Goal: Task Accomplishment & Management: Complete application form

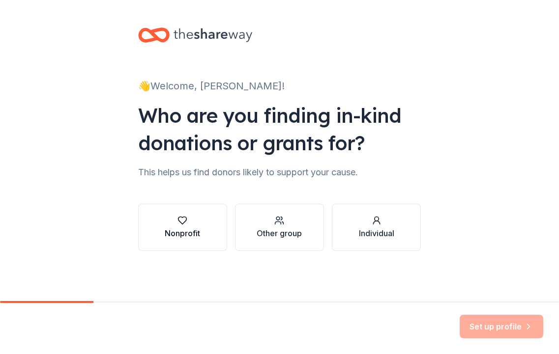
click at [210, 229] on button "Nonprofit" at bounding box center [182, 227] width 89 height 47
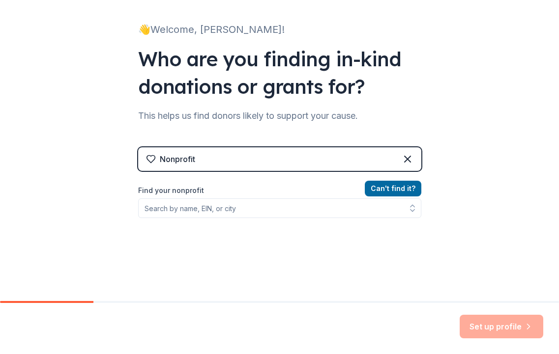
scroll to position [57, 0]
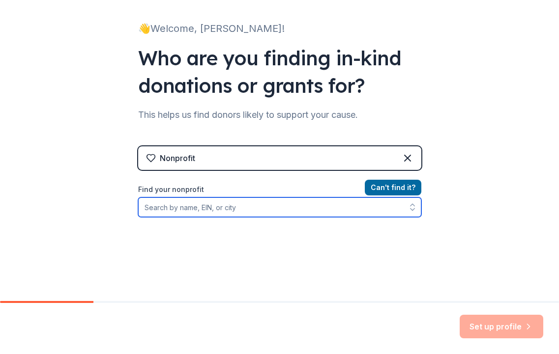
click at [234, 211] on input "Find your nonprofit" at bounding box center [279, 207] width 283 height 20
type input "Pig Works"
click at [222, 208] on input "Pig Works" at bounding box center [279, 207] width 283 height 20
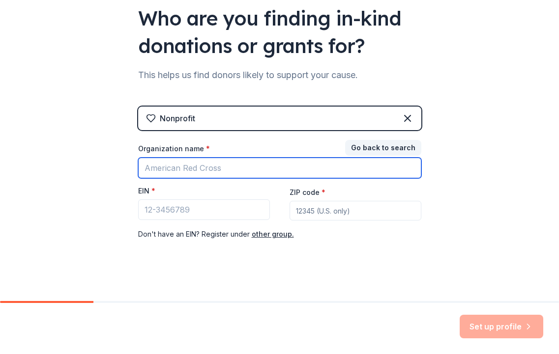
scroll to position [96, 0]
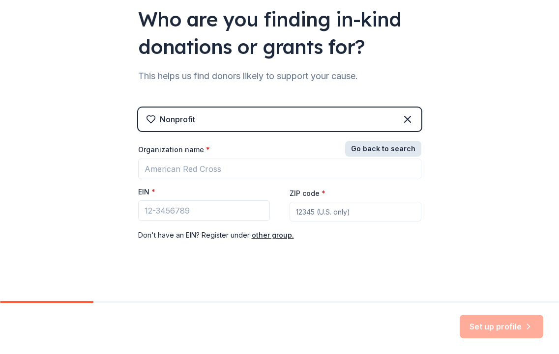
click at [376, 146] on button "Go back to search" at bounding box center [383, 149] width 76 height 16
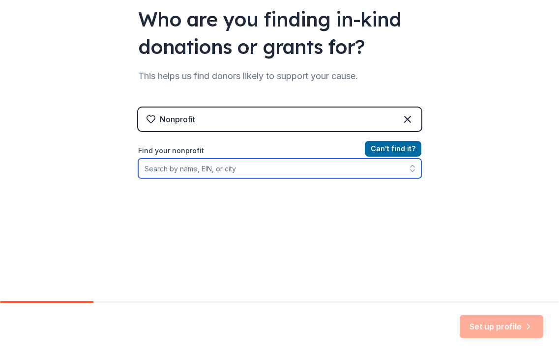
click at [266, 168] on input "Find your nonprofit" at bounding box center [279, 169] width 283 height 20
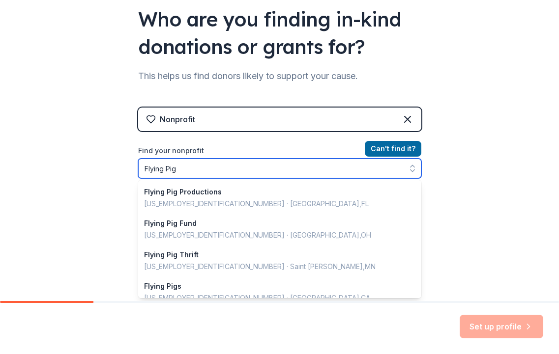
type input "Flying Pig"
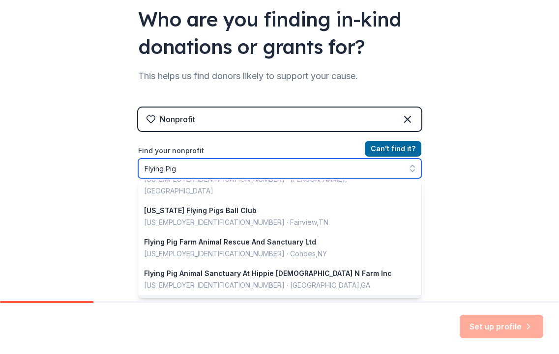
scroll to position [381, 0]
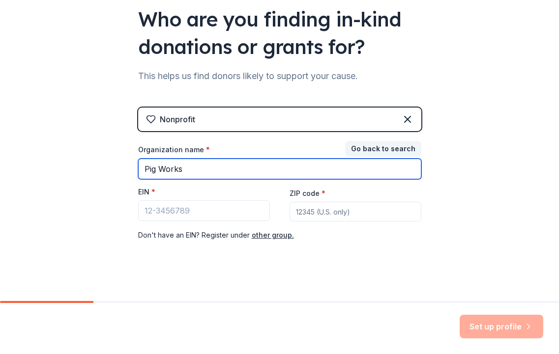
type input "Pig Works"
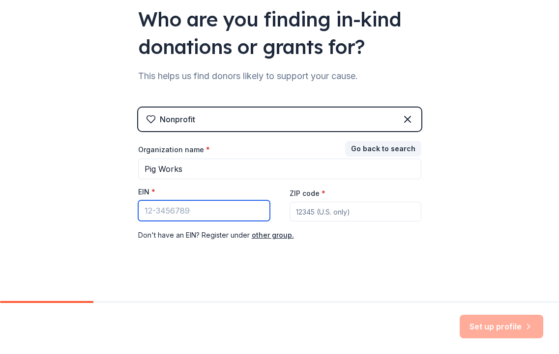
click at [218, 214] on input "EIN *" at bounding box center [204, 210] width 132 height 21
paste input "[US_EMPLOYER_IDENTIFICATION_NUMBER]"
type input "[US_EMPLOYER_IDENTIFICATION_NUMBER]"
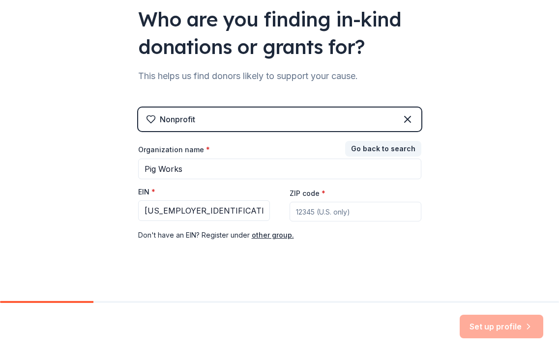
click at [335, 212] on input "ZIP code *" at bounding box center [355, 212] width 132 height 20
type input "45214"
click at [504, 338] on div "Set up profile" at bounding box center [279, 328] width 559 height 51
click at [498, 332] on button "Set up profile" at bounding box center [501, 327] width 84 height 24
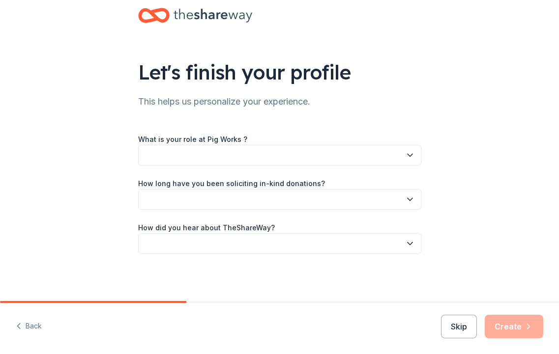
scroll to position [20, 0]
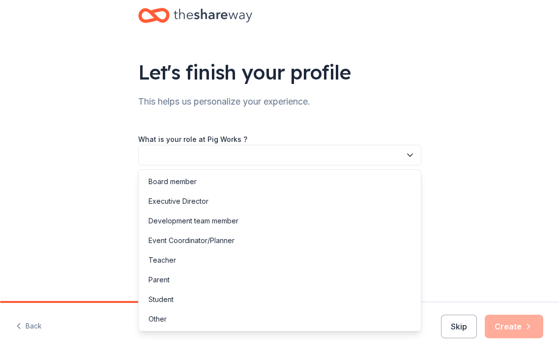
click at [263, 145] on button "button" at bounding box center [279, 155] width 283 height 21
click at [240, 224] on div "Development team member" at bounding box center [279, 221] width 278 height 20
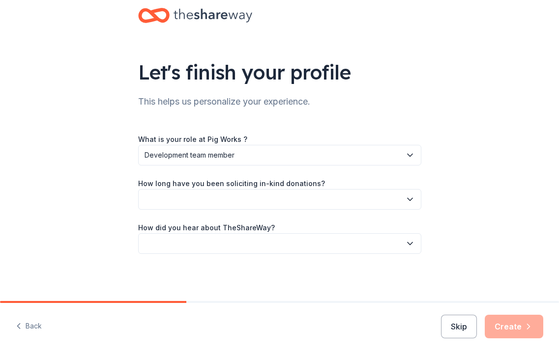
click at [250, 204] on button "button" at bounding box center [279, 199] width 283 height 21
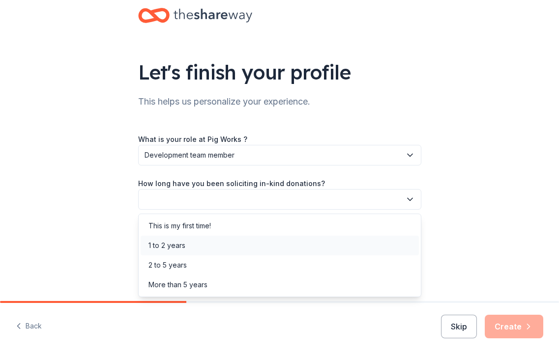
click at [235, 244] on div "1 to 2 years" at bounding box center [279, 246] width 278 height 20
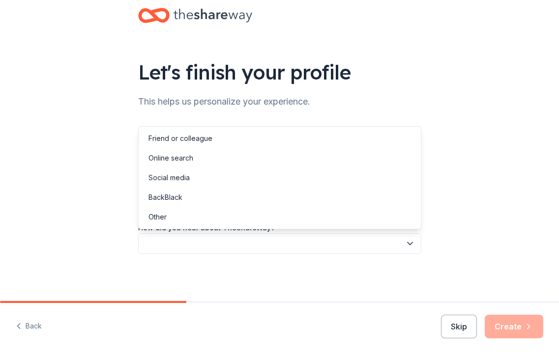
click at [251, 248] on button "button" at bounding box center [279, 243] width 283 height 21
click at [243, 166] on div "Online search" at bounding box center [279, 158] width 278 height 20
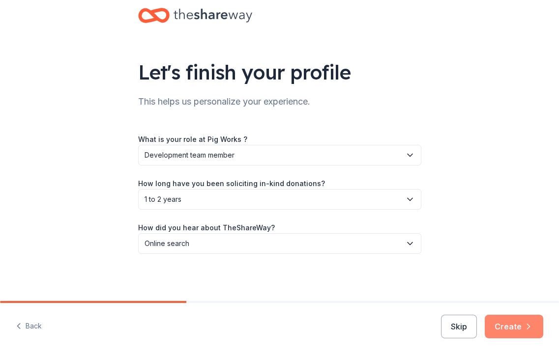
click at [525, 325] on icon "button" at bounding box center [528, 327] width 10 height 10
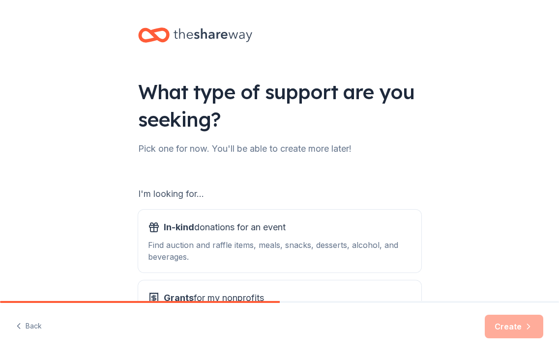
scroll to position [51, 0]
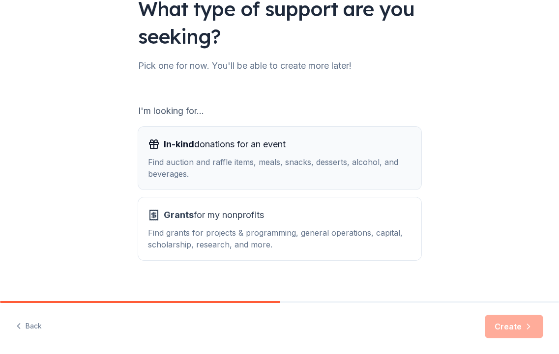
click at [357, 165] on div "Find auction and raffle items, meals, snacks, desserts, alcohol, and beverages." at bounding box center [279, 168] width 263 height 24
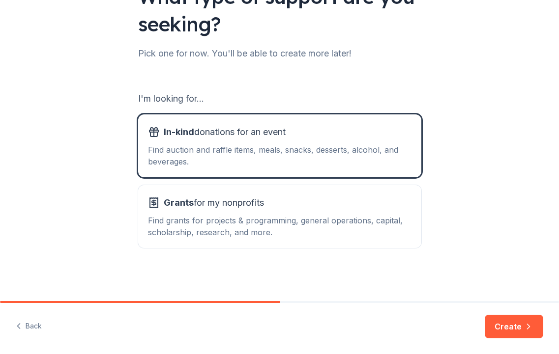
scroll to position [95, 0]
click at [527, 330] on icon "button" at bounding box center [528, 327] width 10 height 10
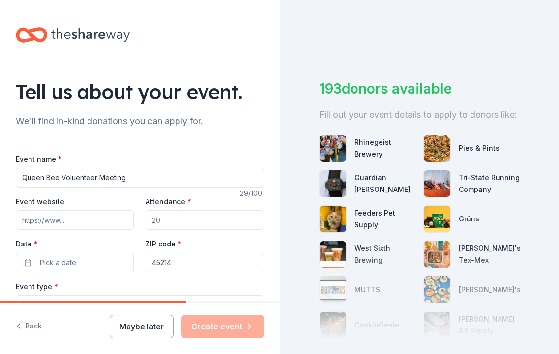
type input "Queen Bee Voluenteer Meeting"
click at [189, 217] on input "Attendance *" at bounding box center [204, 220] width 118 height 20
type input "40"
click at [79, 216] on input "Event website" at bounding box center [75, 220] width 118 height 20
paste input "https://flyingpigmarathon.com/queen-bee-half-marathon-weekend"
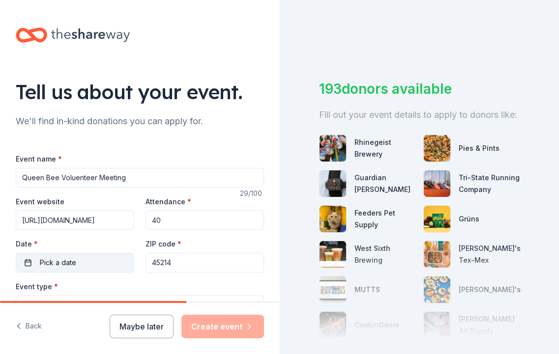
type input "https://flyingpigmarathon.com/queen-bee-half-marathon-weekend"
click at [112, 254] on button "Pick a date" at bounding box center [75, 263] width 118 height 20
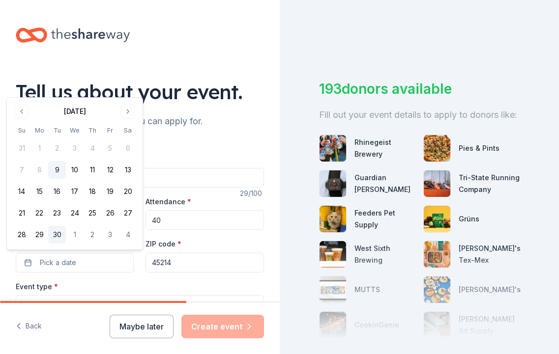
click at [59, 237] on button "30" at bounding box center [57, 235] width 18 height 18
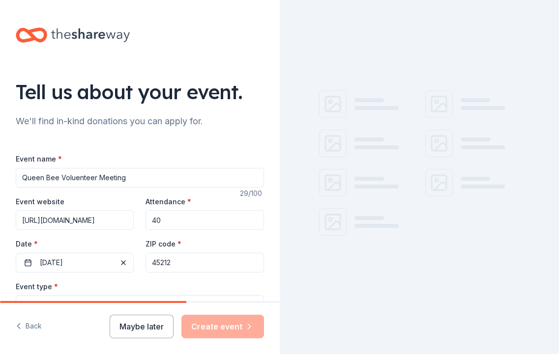
type input "45212"
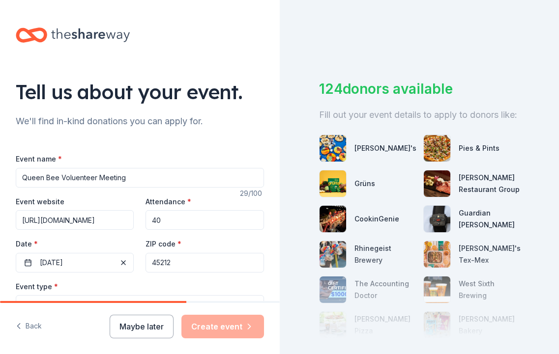
click at [231, 244] on div "ZIP code * 45212" at bounding box center [204, 255] width 118 height 35
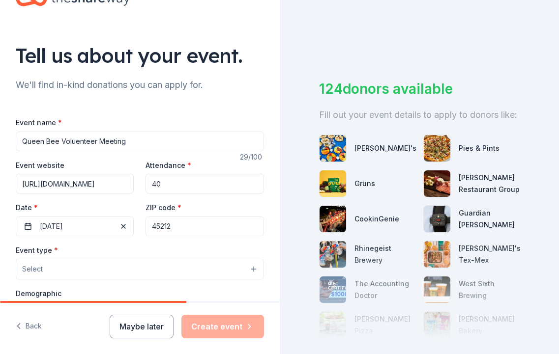
scroll to position [68, 0]
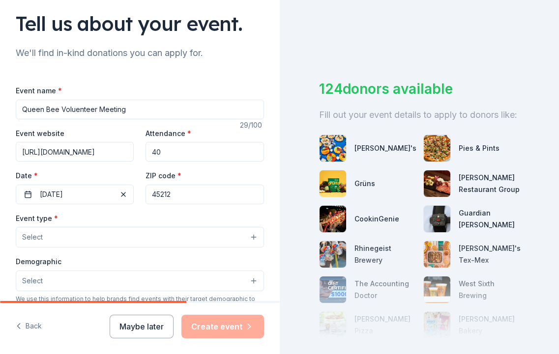
click at [213, 238] on button "Select" at bounding box center [140, 237] width 248 height 21
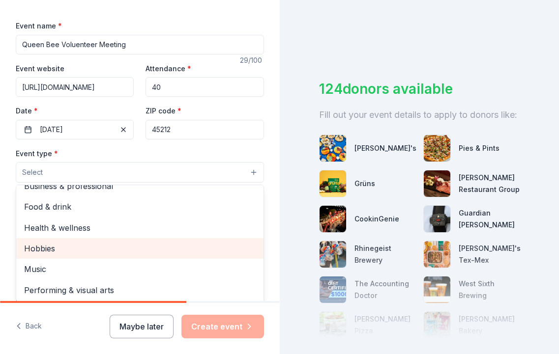
scroll to position [31, 0]
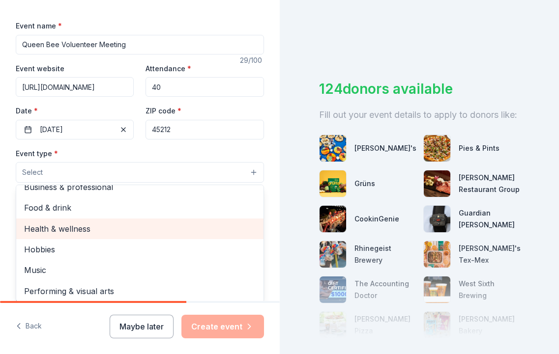
click at [168, 227] on span "Health & wellness" at bounding box center [139, 229] width 231 height 13
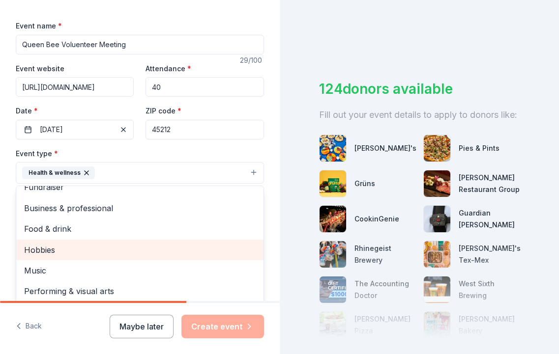
scroll to position [11, 0]
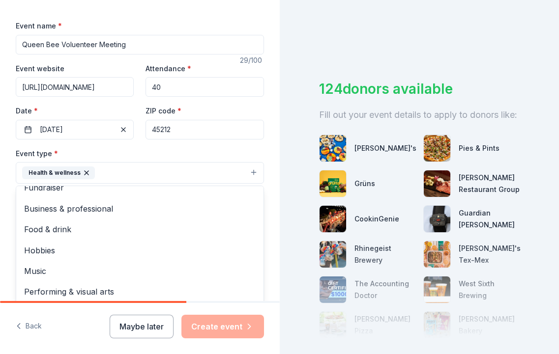
click at [159, 160] on div "Event type * Health & wellness Fundraiser Business & professional Food & drink …" at bounding box center [140, 165] width 248 height 37
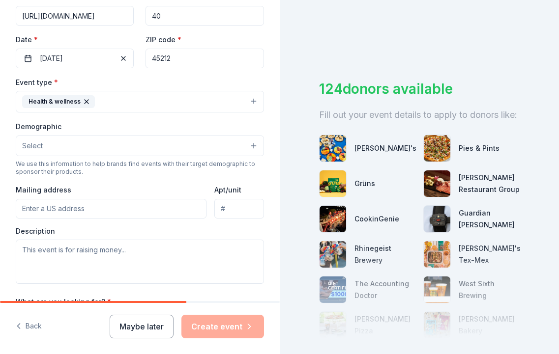
scroll to position [205, 0]
click at [119, 147] on button "Select" at bounding box center [140, 145] width 248 height 21
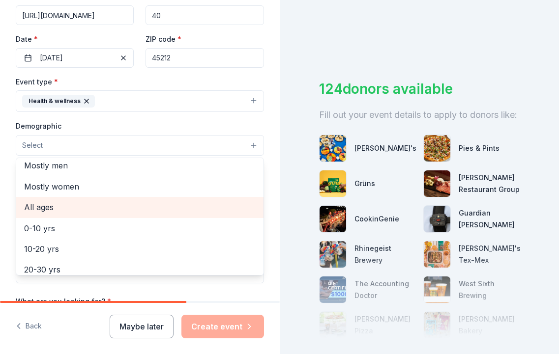
scroll to position [0, 0]
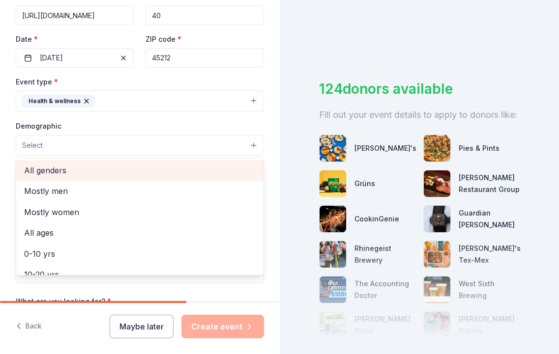
click at [79, 174] on span "All genders" at bounding box center [139, 170] width 231 height 13
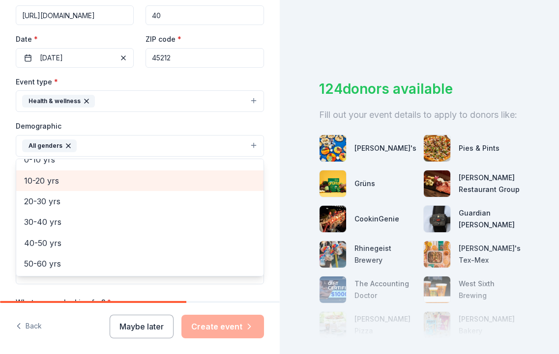
scroll to position [78, 0]
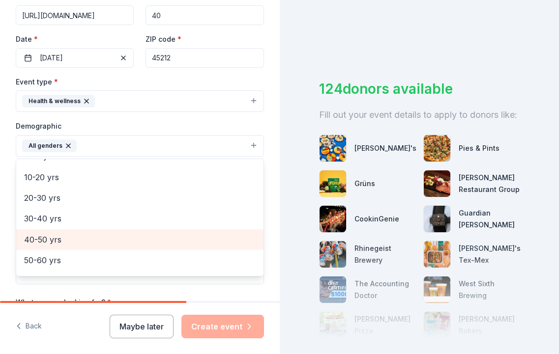
click at [72, 242] on span "40-50 yrs" at bounding box center [139, 239] width 231 height 13
click at [76, 234] on span "50-60 yrs" at bounding box center [139, 239] width 231 height 13
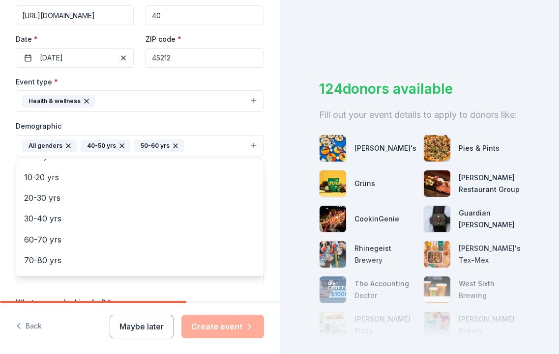
click at [195, 294] on div "Event name * Queen Bee Voluenteer Meeting 29 /100 Event website https://flyingp…" at bounding box center [140, 176] width 248 height 456
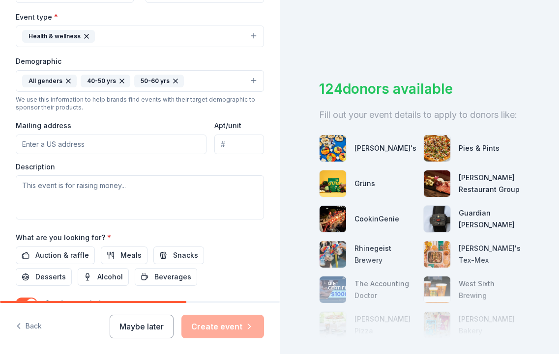
scroll to position [275, 0]
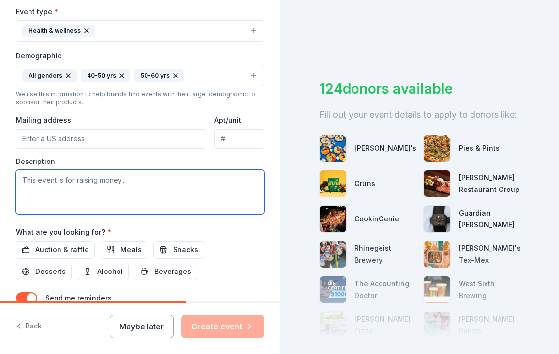
click at [131, 193] on textarea at bounding box center [140, 192] width 248 height 44
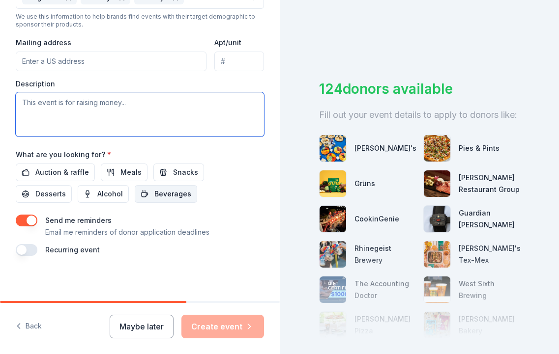
scroll to position [352, 0]
paste textarea "The Queen Bee Half Marathon is on a mission: to promote the fun of fitness whil…"
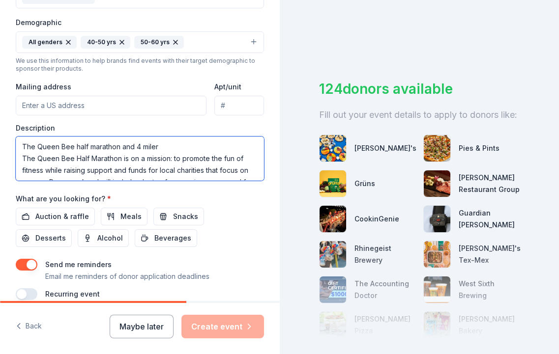
scroll to position [307, 0]
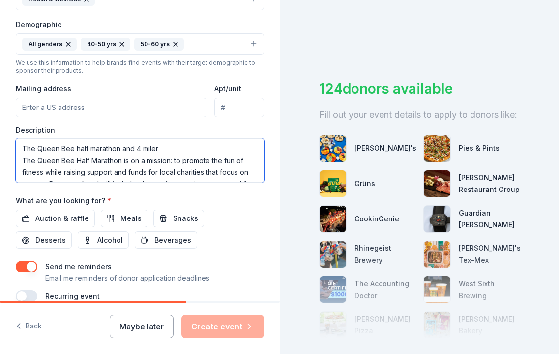
click at [166, 145] on textarea "The Queen Bee half marathon and 4 miler The Queen Bee Half Marathon is on a mis…" at bounding box center [140, 161] width 248 height 44
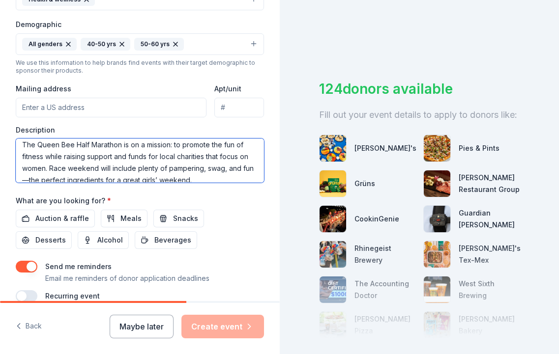
scroll to position [37, 0]
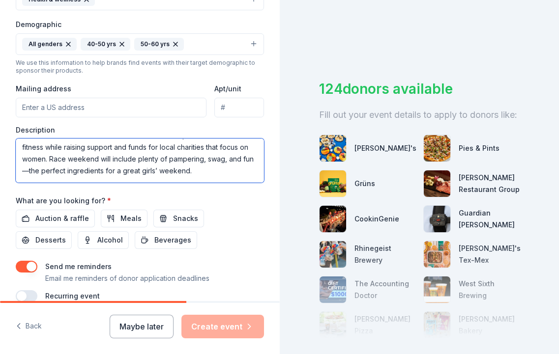
drag, startPoint x: 22, startPoint y: 159, endPoint x: 249, endPoint y: 172, distance: 227.3
click at [249, 172] on textarea "The Queen Bee half marathon and 4 miler focuses on women while supporting and p…" at bounding box center [140, 161] width 248 height 44
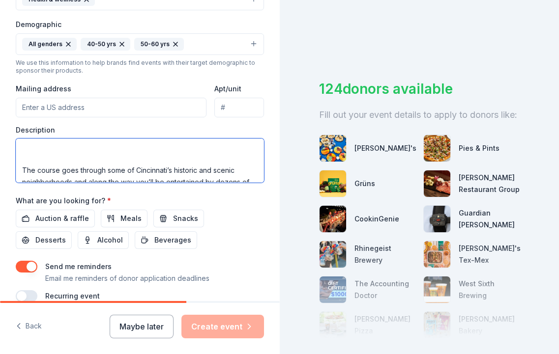
scroll to position [45, 0]
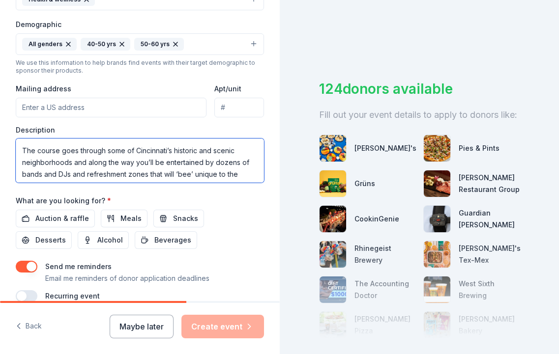
click at [22, 149] on textarea "The Queen Bee half marathon and 4 miler focuses on women while supporting and p…" at bounding box center [140, 161] width 248 height 44
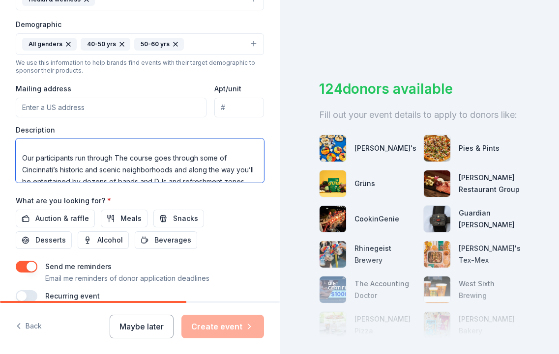
scroll to position [30, 0]
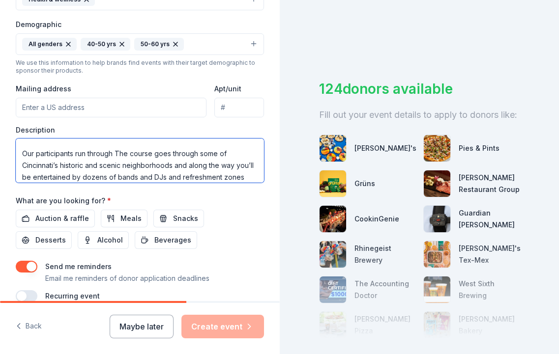
drag, startPoint x: 199, startPoint y: 152, endPoint x: 116, endPoint y: 154, distance: 83.0
click at [116, 154] on textarea "The Queen Bee half marathon and 4 miler focuses on women while supporting and p…" at bounding box center [140, 161] width 248 height 44
click at [153, 165] on textarea "The Queen Bee half marathon and 4 miler focuses on women while supporting and p…" at bounding box center [140, 161] width 248 height 44
click at [158, 162] on textarea "The Queen Bee half marathon and 4 miler focuses on women while supporting and p…" at bounding box center [140, 161] width 248 height 44
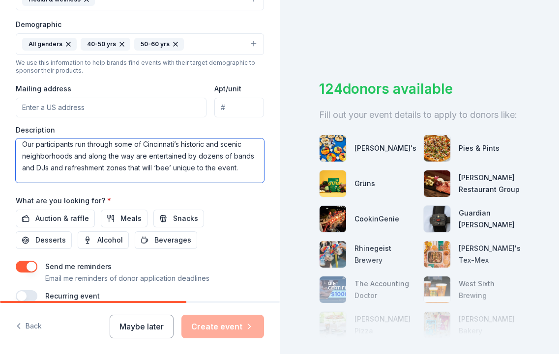
scroll to position [41, 0]
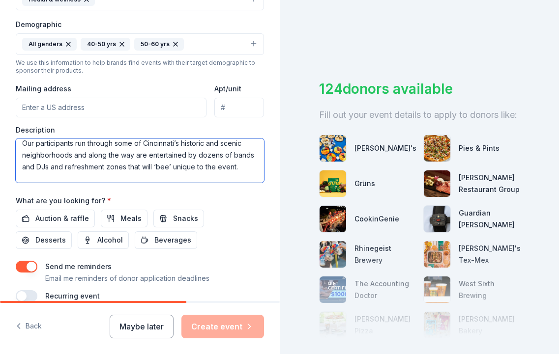
drag, startPoint x: 247, startPoint y: 165, endPoint x: 125, endPoint y: 165, distance: 122.3
click at [125, 165] on textarea "The Queen Bee half marathon and 4 miler focuses on women while supporting and p…" at bounding box center [140, 161] width 248 height 44
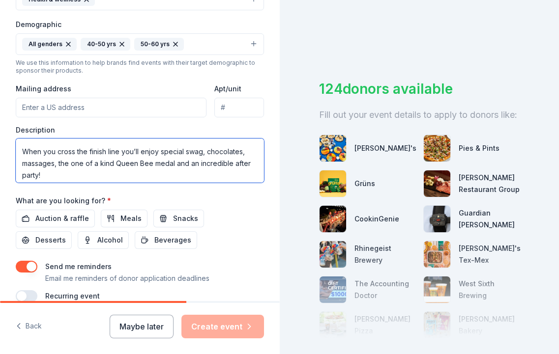
scroll to position [81, 0]
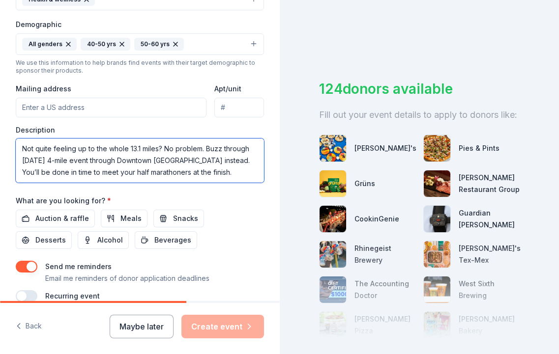
drag, startPoint x: 23, startPoint y: 145, endPoint x: 141, endPoint y: 203, distance: 132.0
click at [141, 203] on div "Event name * Queen Bee Voluenteer Meeting 29 /100 Event website https://flyingp…" at bounding box center [140, 74] width 248 height 456
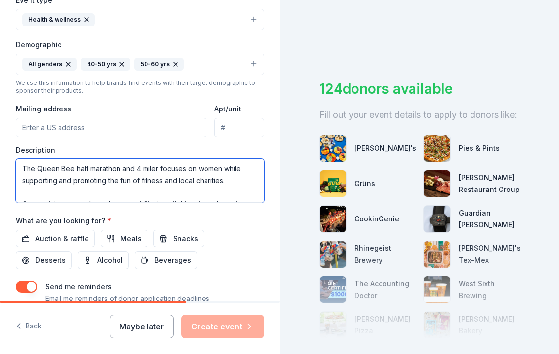
scroll to position [12, 0]
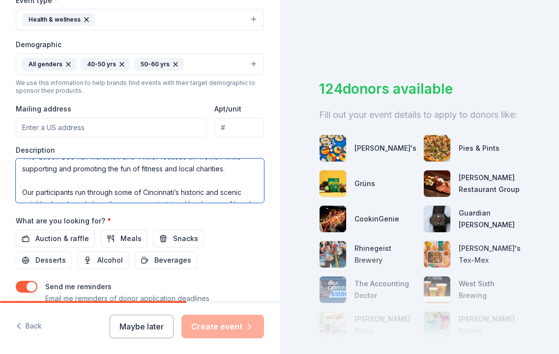
click at [28, 180] on textarea "The Queen Bee half marathon and 4 miler focuses on women while supporting and p…" at bounding box center [140, 181] width 248 height 44
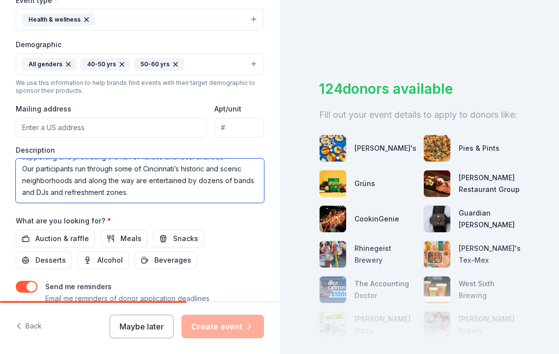
scroll to position [32, 0]
click at [153, 181] on textarea "The Queen Bee half marathon and 4 miler focuses on women while supporting and p…" at bounding box center [140, 181] width 248 height 44
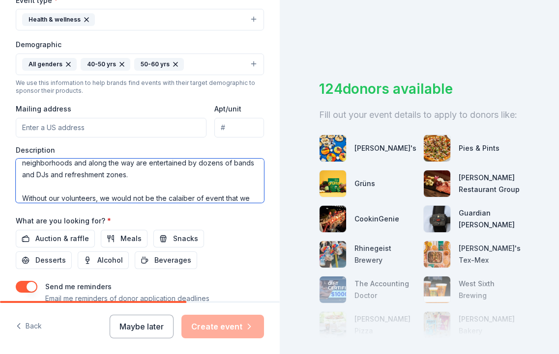
scroll to position [69, 0]
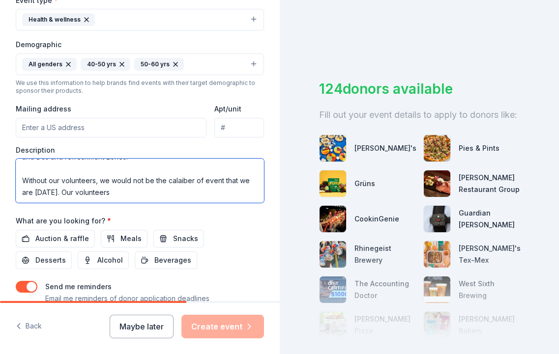
click at [182, 167] on textarea "The Queen Bee half marathon and 4 miler focuses on women while supporting and p…" at bounding box center [140, 181] width 248 height 44
click at [111, 178] on textarea "The Queen Bee half marathon and 4 miler focuses on women while supporting and p…" at bounding box center [140, 181] width 248 height 44
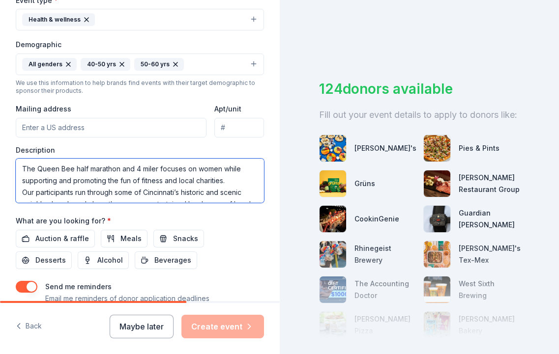
scroll to position [0, 0]
drag, startPoint x: 120, startPoint y: 181, endPoint x: 14, endPoint y: 139, distance: 114.4
click at [14, 138] on div "Tell us about your event. We'll find in-kind donations you can apply for. Event…" at bounding box center [140, 42] width 280 height 656
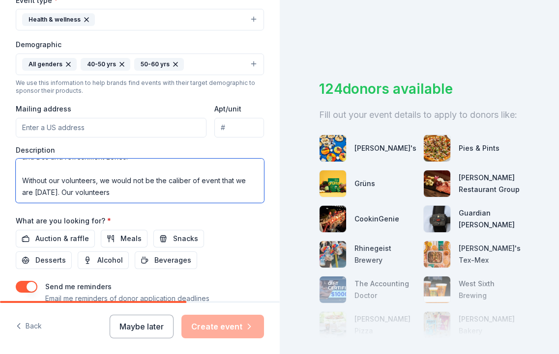
scroll to position [72, 0]
click at [132, 176] on textarea "The Queen Bee half marathon and 4 miler focuses on women while supporting and p…" at bounding box center [140, 181] width 248 height 44
paste textarea "This event wouldn't be possible without the support of our dedicated volunteers…"
drag, startPoint x: 143, startPoint y: 191, endPoint x: 24, endPoint y: 179, distance: 120.4
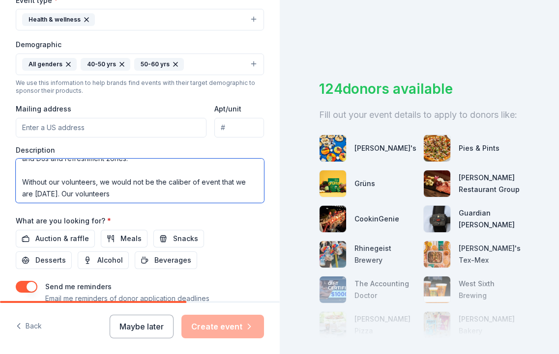
click at [24, 179] on textarea "The Queen Bee half marathon and 4 miler focuses on women while supporting and p…" at bounding box center [140, 181] width 248 height 44
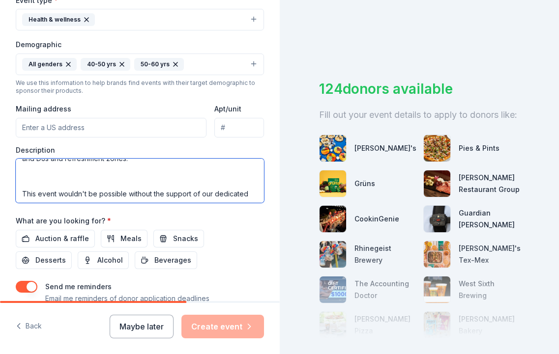
click at [22, 191] on textarea "The Queen Bee half marathon and 4 miler focuses on women while supporting and p…" at bounding box center [140, 181] width 248 height 44
type textarea "The Queen Bee half marathon and 4 miler focuses on women while supporting and p…"
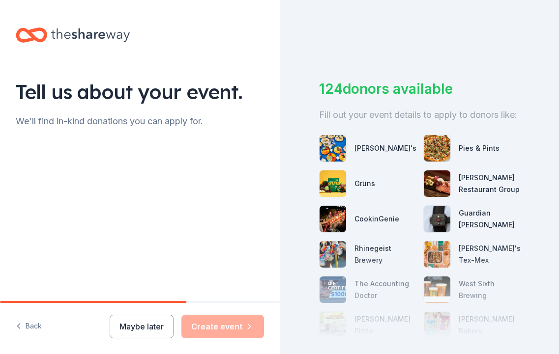
scroll to position [0, 0]
click at [31, 326] on button "Back" at bounding box center [29, 326] width 26 height 21
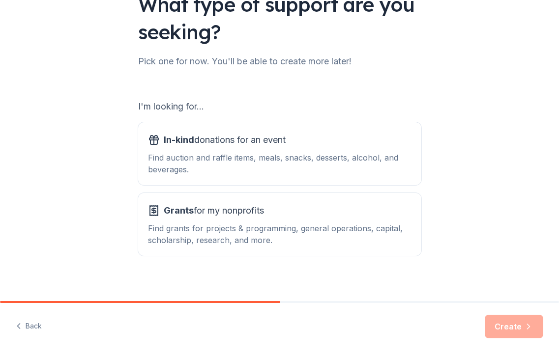
scroll to position [90, 0]
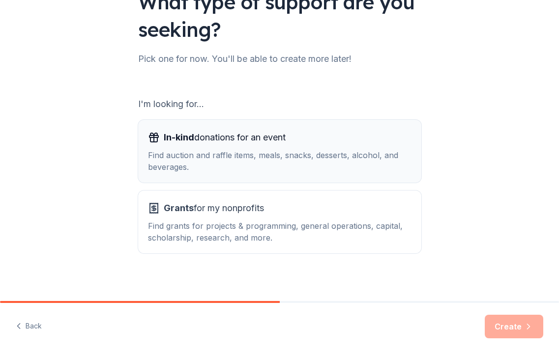
click at [315, 168] on div "Find auction and raffle items, meals, snacks, desserts, alcohol, and beverages." at bounding box center [279, 161] width 263 height 24
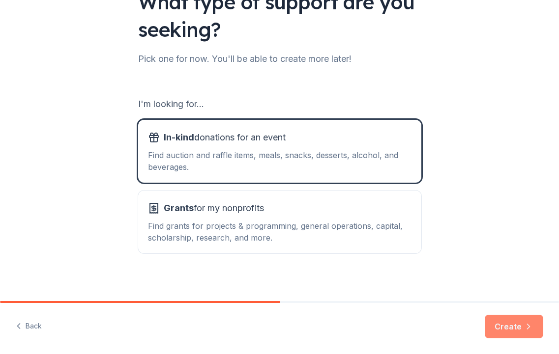
click at [504, 319] on button "Create" at bounding box center [513, 327] width 58 height 24
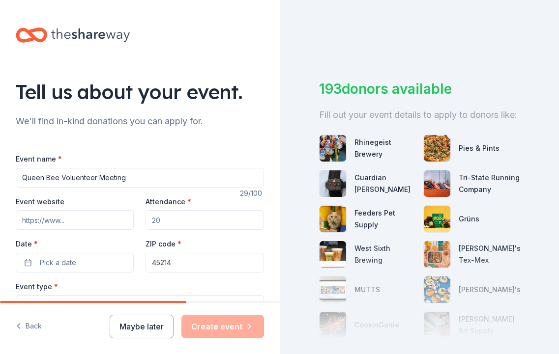
type input "Queen Bee Voluenteer Meeting"
click at [184, 214] on input "Attendance *" at bounding box center [204, 220] width 118 height 20
type input "40"
click at [94, 214] on input "Event website" at bounding box center [75, 220] width 118 height 20
paste input "https://flyingpigmarathon.com/queen-bee-half-marathon-weekend"
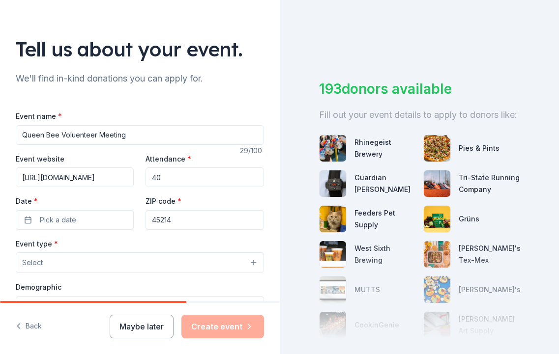
scroll to position [58, 0]
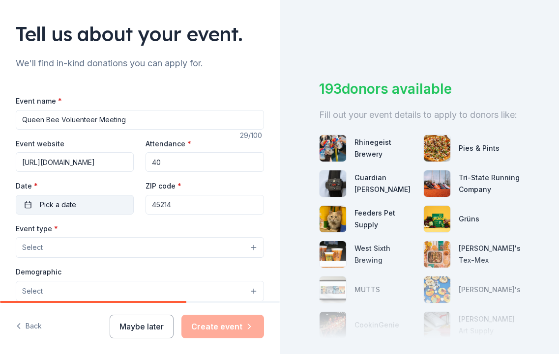
type input "https://flyingpigmarathon.com/queen-bee-half-marathon-weekend"
click at [80, 202] on button "Pick a date" at bounding box center [75, 205] width 118 height 20
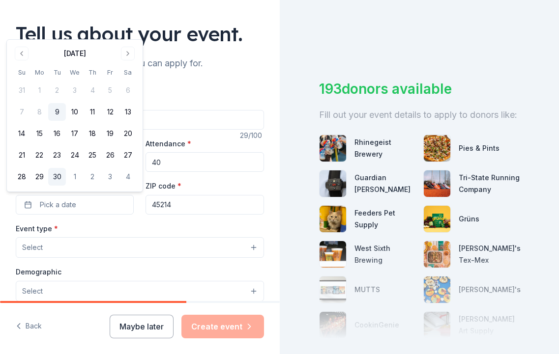
click at [56, 175] on button "30" at bounding box center [57, 177] width 18 height 18
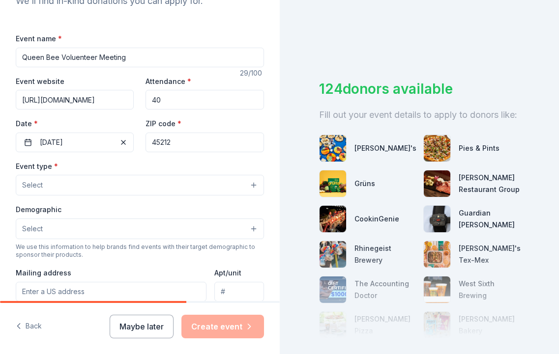
scroll to position [121, 0]
type input "45212"
click at [88, 187] on button "Select" at bounding box center [140, 184] width 248 height 21
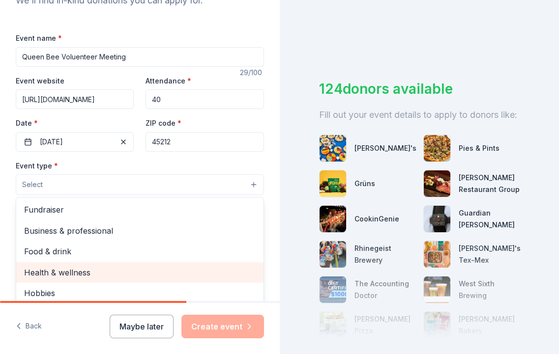
click at [81, 275] on span "Health & wellness" at bounding box center [139, 272] width 231 height 13
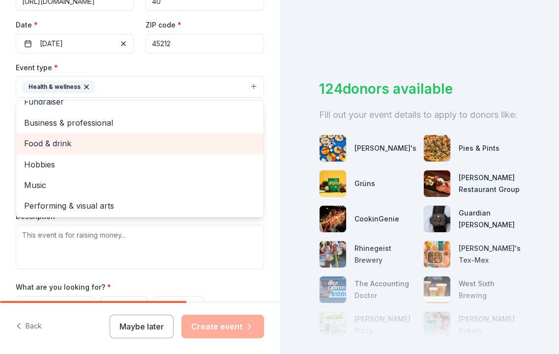
scroll to position [222, 0]
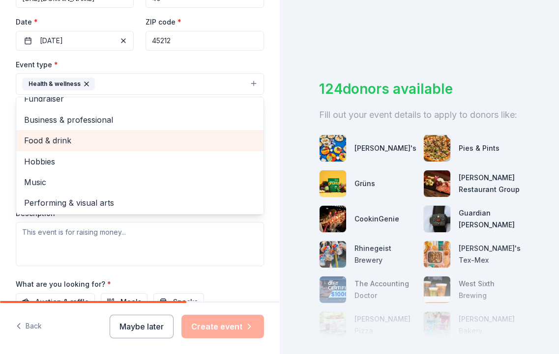
click at [94, 247] on div "Event type * Health & wellness Fundraiser Business & professional Food & drink …" at bounding box center [140, 162] width 248 height 208
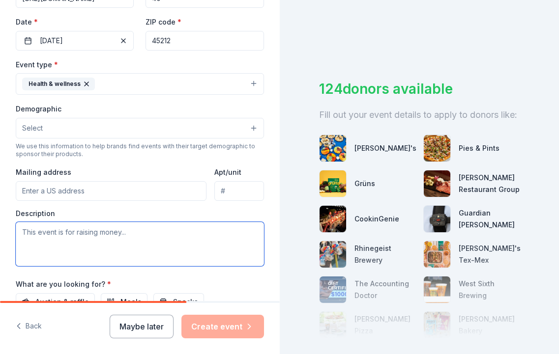
click at [98, 251] on textarea at bounding box center [140, 244] width 248 height 44
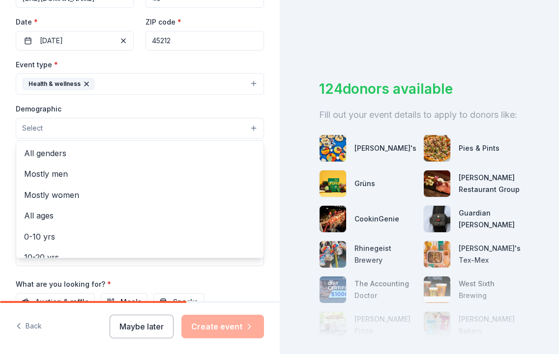
click at [62, 131] on button "Select" at bounding box center [140, 128] width 248 height 21
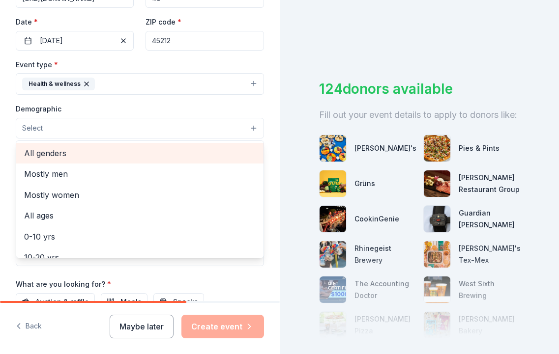
click at [66, 152] on span "All genders" at bounding box center [139, 153] width 231 height 13
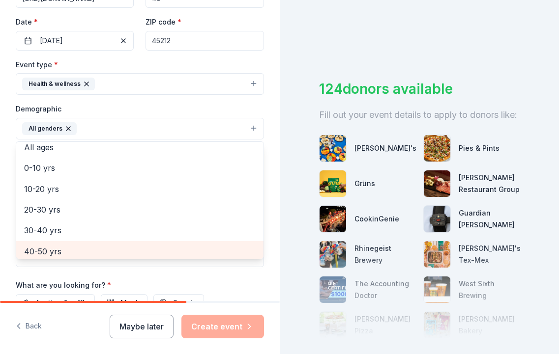
click at [59, 241] on div "40-50 yrs" at bounding box center [139, 251] width 247 height 21
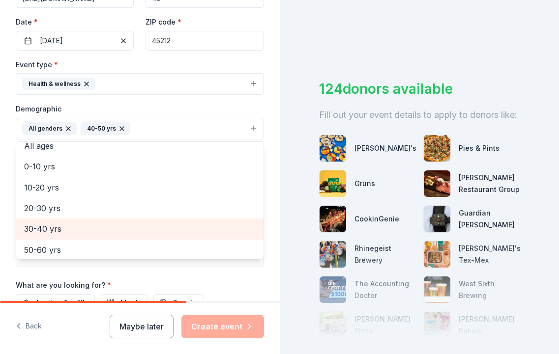
scroll to position [63, 0]
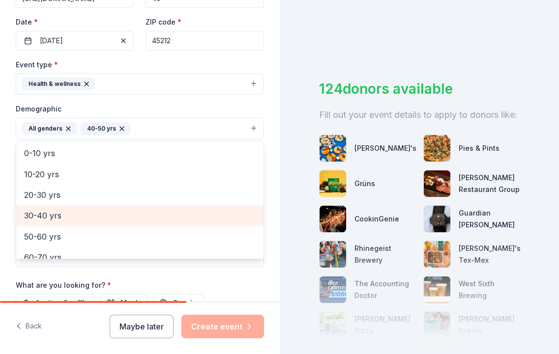
click at [71, 230] on span "50-60 yrs" at bounding box center [139, 236] width 231 height 13
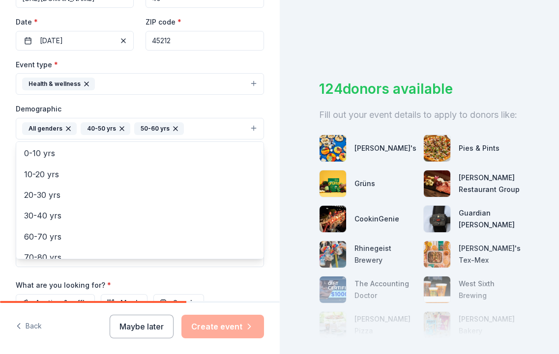
click at [36, 277] on div "Event name * Queen Bee Voluenteer Meeting 29 /100 Event website https://flyingp…" at bounding box center [140, 159] width 248 height 456
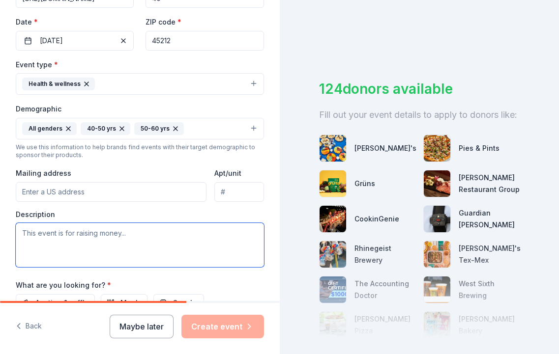
click at [63, 245] on textarea at bounding box center [140, 245] width 248 height 44
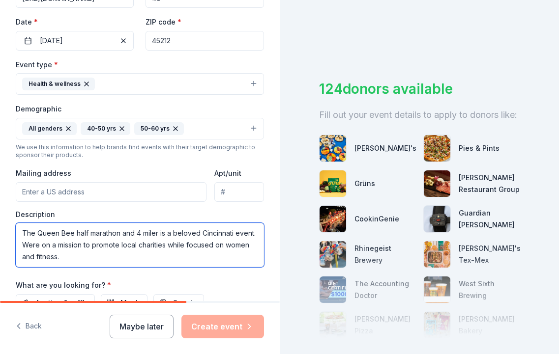
type textarea "The Queen Bee half marathon and 4 miler is a beloved Cincinnati event. We're on…"
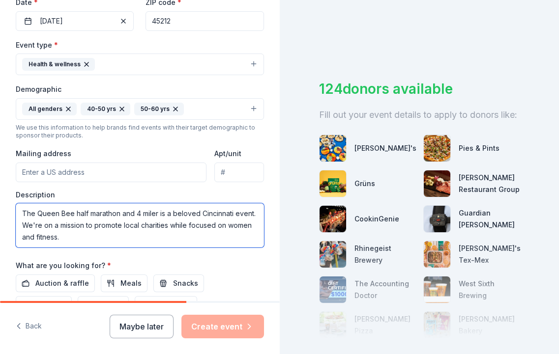
scroll to position [245, 0]
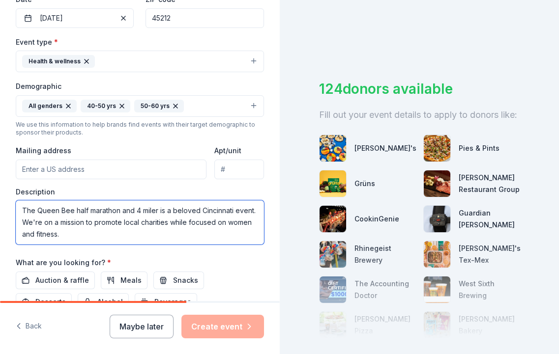
click at [127, 221] on textarea "The Queen Bee half marathon and 4 miler is a beloved Cincinnati event. We're on…" at bounding box center [140, 222] width 248 height 44
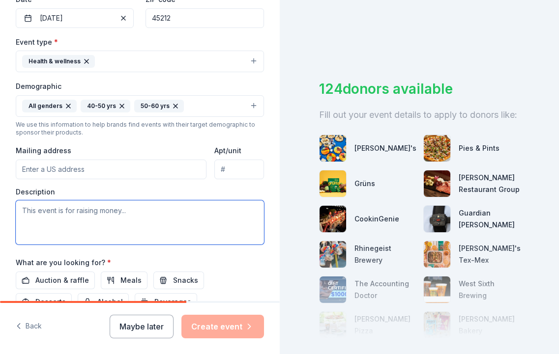
paste textarea "the Queen Bee Half Marathon and 4-Miler, a beloved Cincinnati event that celebr…"
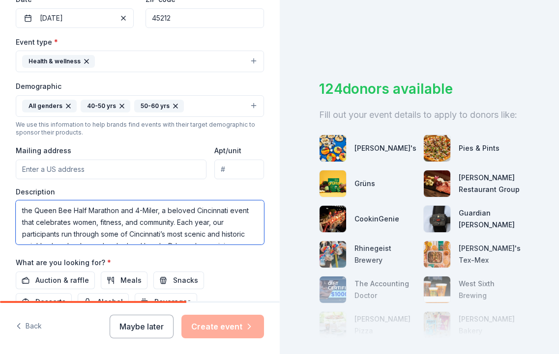
scroll to position [0, 0]
click at [24, 207] on textarea "the Queen Bee Half Marathon and 4-Miler, a beloved Cincinnati event that celebr…" at bounding box center [140, 222] width 248 height 44
click at [166, 207] on textarea "The Queen Bee Half Marathon and 4-Miler, a beloved Cincinnati event that celebr…" at bounding box center [140, 222] width 248 height 44
click at [164, 210] on textarea "The Queen Bee Half Marathon and 4-Miler, a beloved Cincinnati event that celebr…" at bounding box center [140, 222] width 248 height 44
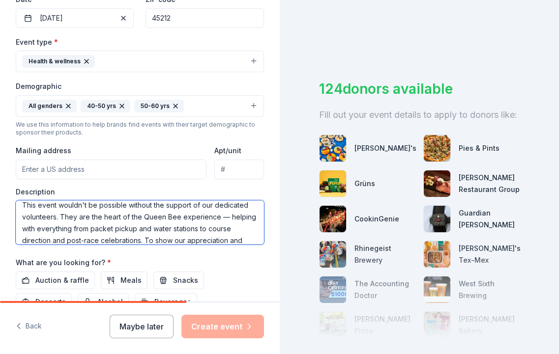
scroll to position [66, 0]
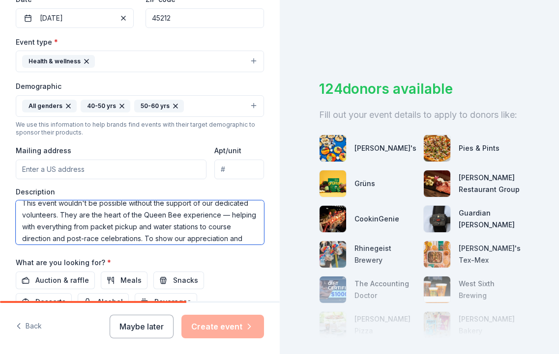
drag, startPoint x: 231, startPoint y: 212, endPoint x: 79, endPoint y: 210, distance: 152.3
click at [79, 210] on textarea "The Queen Bee Half Marathon and 4-Miler is a beloved Cincinnati event that cele…" at bounding box center [140, 222] width 248 height 44
click at [102, 213] on textarea "The Queen Bee Half Marathon and 4-Miler is a beloved Cincinnati event that cele…" at bounding box center [140, 222] width 248 height 44
drag, startPoint x: 126, startPoint y: 225, endPoint x: 113, endPoint y: 224, distance: 12.3
click at [113, 224] on textarea "The Queen Bee Half Marathon and 4-Miler is a beloved Cincinnati event that cele…" at bounding box center [140, 222] width 248 height 44
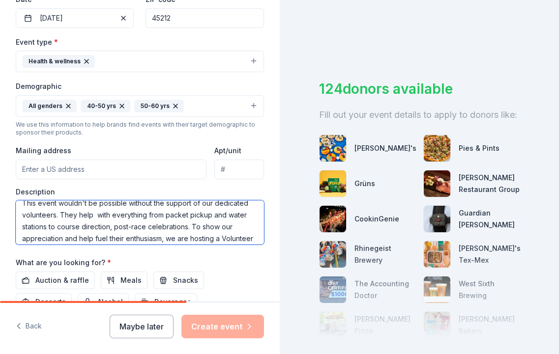
click at [187, 224] on textarea "The Queen Bee Half Marathon and 4-Miler is a beloved Cincinnati event that cele…" at bounding box center [140, 222] width 248 height 44
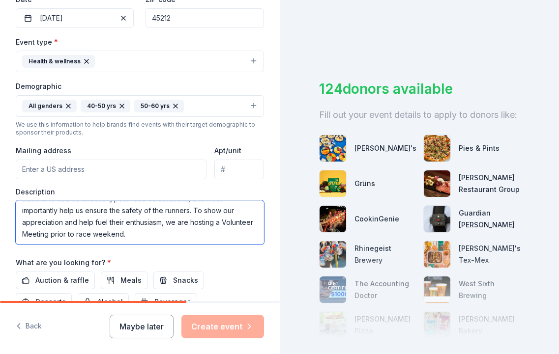
scroll to position [94, 0]
drag, startPoint x: 121, startPoint y: 232, endPoint x: 52, endPoint y: 232, distance: 69.3
click at [52, 232] on textarea "The Queen Bee Half Marathon and 4-Miler is a beloved Cincinnati event that cele…" at bounding box center [140, 222] width 248 height 44
paste textarea "our support would directly help us recognize and energize the people who make t…"
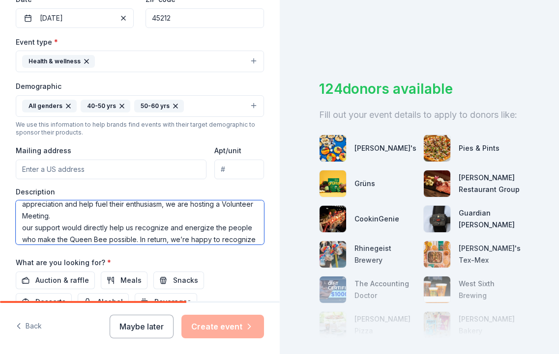
scroll to position [113, 0]
click at [23, 225] on textarea "The Queen Bee Half Marathon and 4-Miler is a beloved Cincinnati event that cele…" at bounding box center [140, 222] width 248 height 44
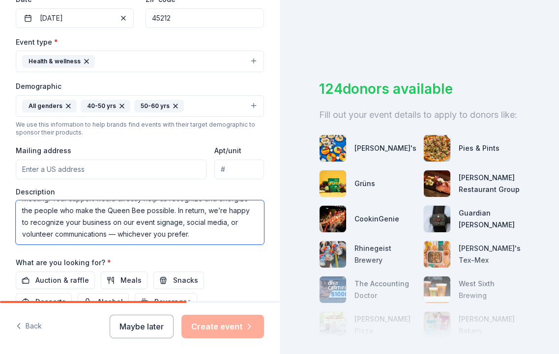
scroll to position [130, 0]
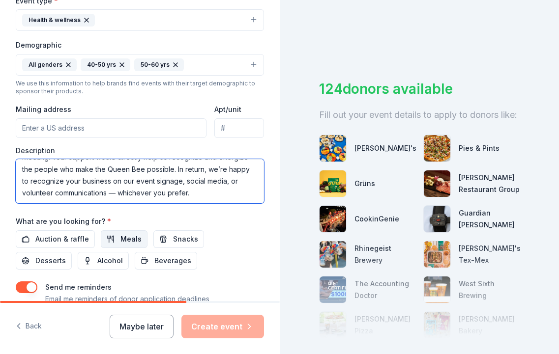
type textarea "The Queen Bee Half Marathon and 4-Miler is a beloved Cincinnati event that cele…"
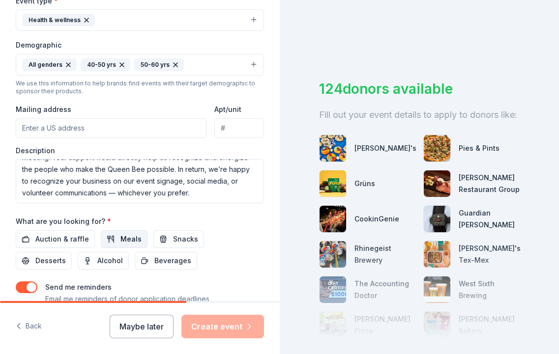
click at [125, 241] on span "Meals" at bounding box center [130, 239] width 21 height 12
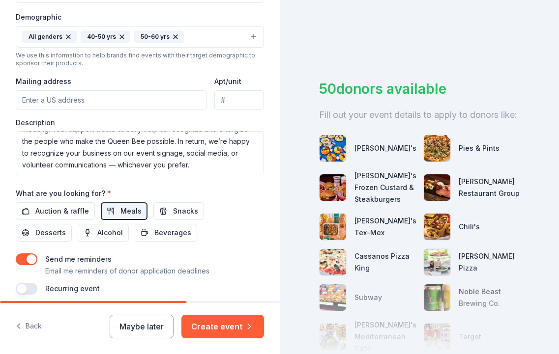
scroll to position [350, 0]
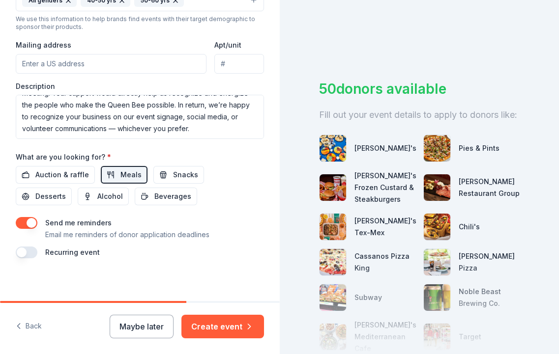
click at [25, 249] on button "button" at bounding box center [27, 253] width 22 height 12
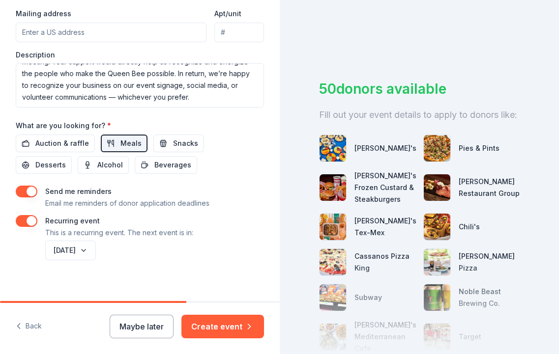
scroll to position [382, 0]
click at [96, 250] on button "September 2026" at bounding box center [70, 250] width 51 height 20
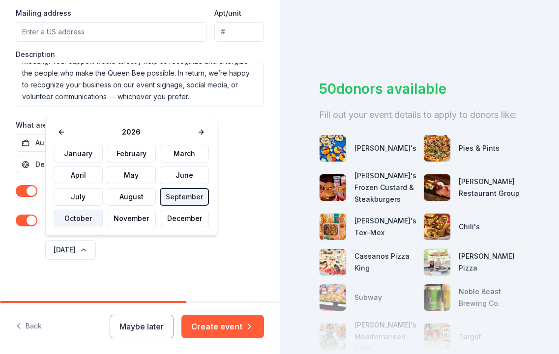
click at [84, 219] on button "October" at bounding box center [78, 219] width 49 height 18
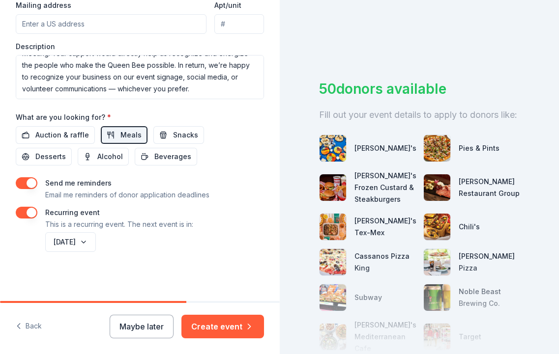
scroll to position [388, 0]
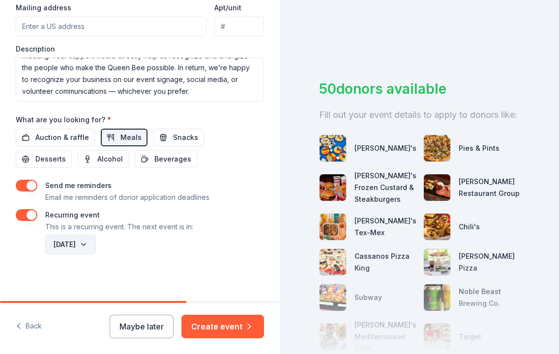
click at [96, 244] on button "October 2026" at bounding box center [70, 245] width 51 height 20
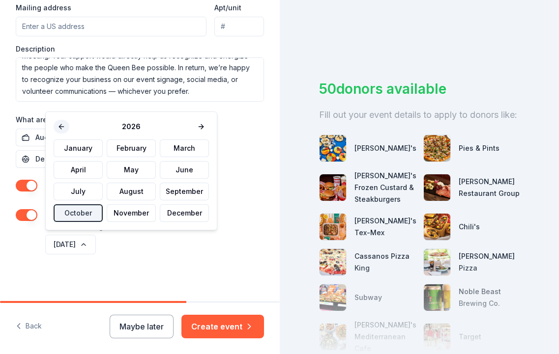
click at [62, 127] on button at bounding box center [62, 127] width 16 height 14
click at [78, 216] on button "October" at bounding box center [78, 213] width 49 height 18
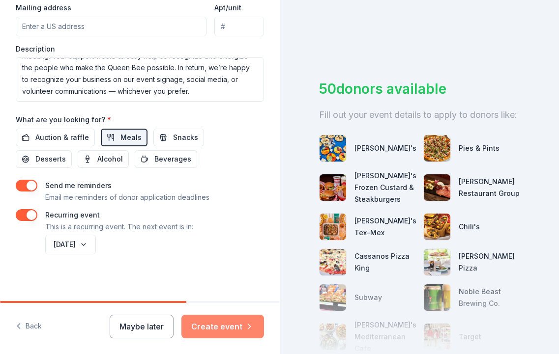
scroll to position [0, 0]
click at [221, 326] on button "Create event" at bounding box center [222, 327] width 83 height 24
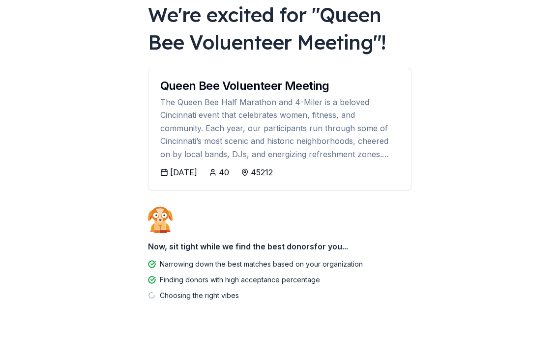
scroll to position [74, 0]
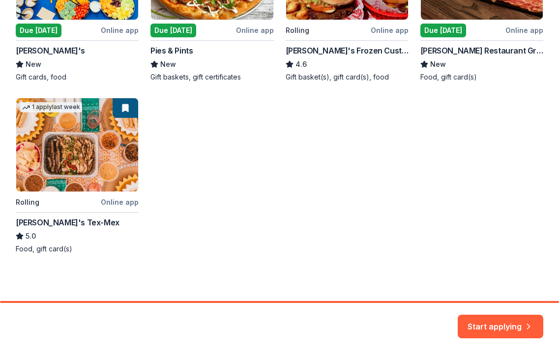
scroll to position [274, 0]
click at [510, 323] on button "Start applying" at bounding box center [499, 323] width 85 height 24
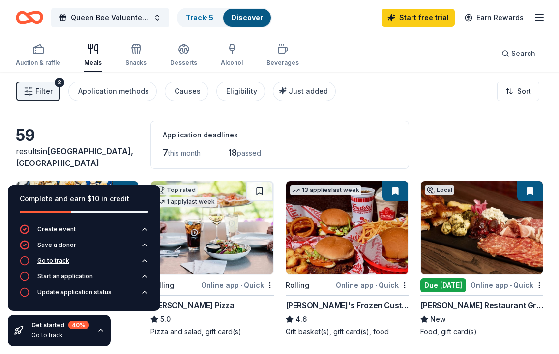
click at [145, 260] on icon "button" at bounding box center [144, 261] width 8 height 8
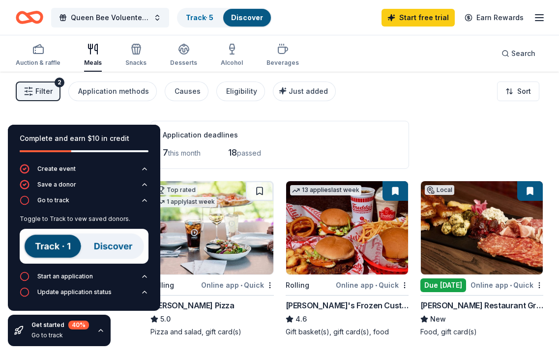
click at [57, 247] on img at bounding box center [84, 246] width 129 height 35
click at [201, 17] on link "Track · 5" at bounding box center [200, 17] width 28 height 8
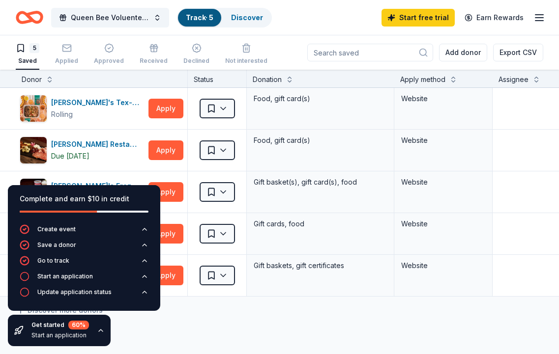
click at [175, 333] on div "Chuy's Tex-Mex Rolling Apply Saved Food, gift card(s) Website Cunningham Restau…" at bounding box center [377, 284] width 754 height 393
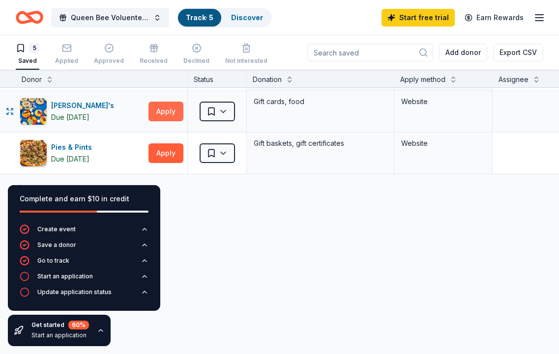
scroll to position [121, 0]
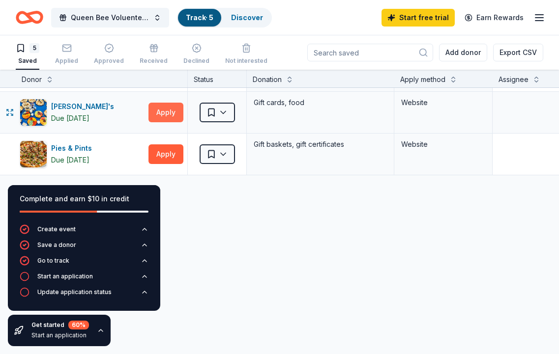
click at [168, 110] on button "Apply" at bounding box center [165, 113] width 35 height 20
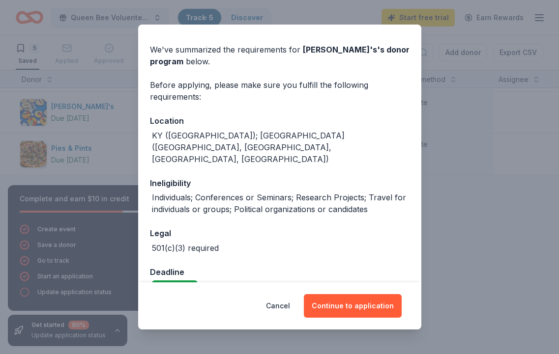
scroll to position [28, 0]
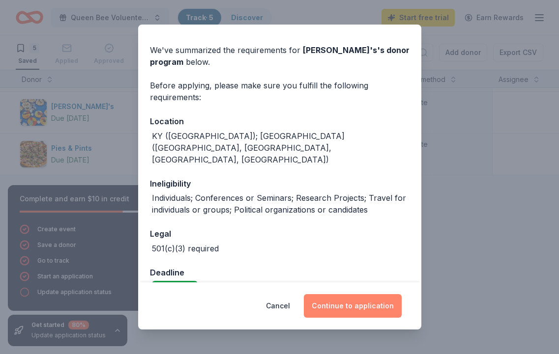
click at [364, 304] on button "Continue to application" at bounding box center [353, 306] width 98 height 24
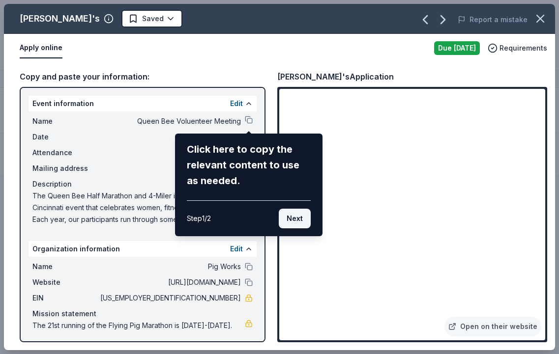
click at [296, 221] on button "Next" at bounding box center [295, 219] width 32 height 20
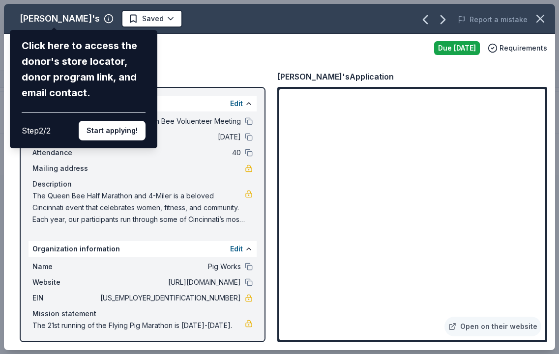
click at [348, 194] on div "Izzy's Click here to access the donor's store locator, donor program link, and …" at bounding box center [279, 177] width 551 height 346
click at [340, 197] on div "Izzy's Click here to access the donor's store locator, donor program link, and …" at bounding box center [279, 177] width 551 height 346
click at [113, 121] on button "Start applying!" at bounding box center [112, 131] width 67 height 20
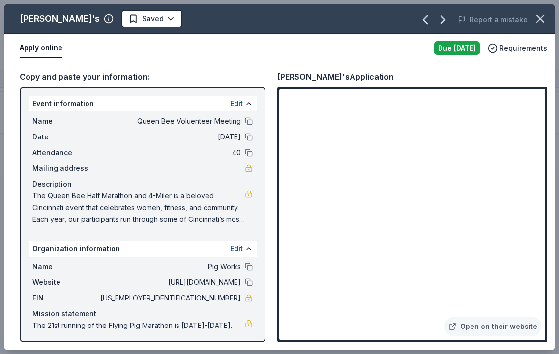
click at [54, 19] on div "Izzy's Saved Report a mistake Apply online Due today Requirements Copy and past…" at bounding box center [279, 177] width 551 height 346
click at [111, 217] on span "The Queen Bee Half Marathon and 4-Miler is a beloved Cincinnati event that cele…" at bounding box center [138, 207] width 212 height 35
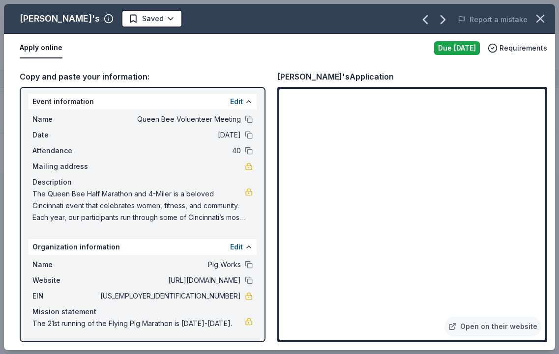
scroll to position [2, 0]
click at [228, 210] on span "The Queen Bee Half Marathon and 4-Miler is a beloved Cincinnati event that cele…" at bounding box center [138, 205] width 212 height 35
click at [163, 201] on span "The Queen Bee Half Marathon and 4-Miler is a beloved Cincinnati event that cele…" at bounding box center [138, 205] width 212 height 35
click at [56, 183] on div "Description" at bounding box center [142, 182] width 220 height 12
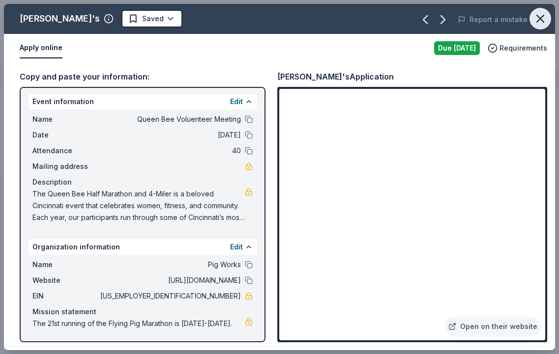
click at [544, 22] on icon "button" at bounding box center [540, 19] width 14 height 14
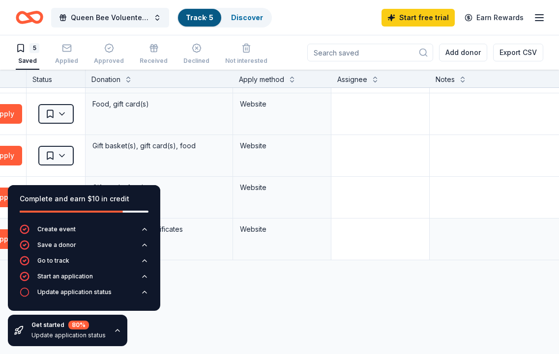
scroll to position [35, 185]
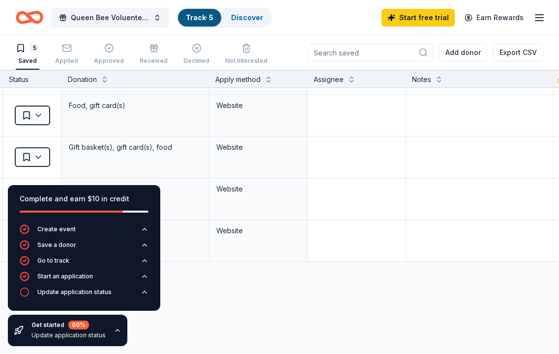
click at [255, 309] on div "Chuy's Tex-Mex Rolling Apply Saved Food, gift card(s) Website Cunningham Restau…" at bounding box center [192, 249] width 754 height 393
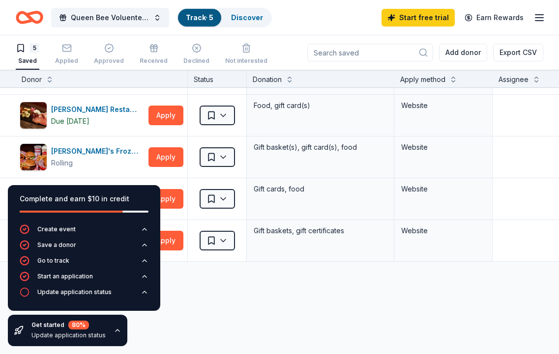
scroll to position [35, 0]
click at [144, 294] on icon "button" at bounding box center [144, 292] width 8 height 8
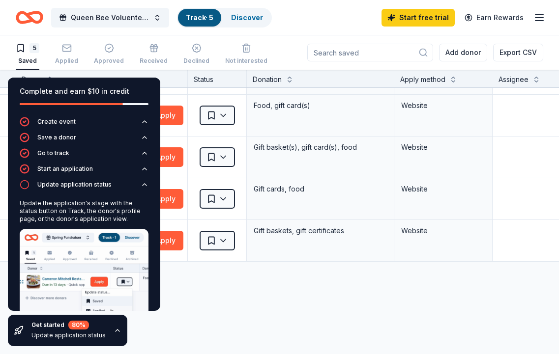
click at [183, 310] on div "Chuy's Tex-Mex Rolling Apply Saved Food, gift card(s) Website Cunningham Restau…" at bounding box center [377, 249] width 754 height 393
click at [142, 186] on icon "button" at bounding box center [144, 185] width 8 height 8
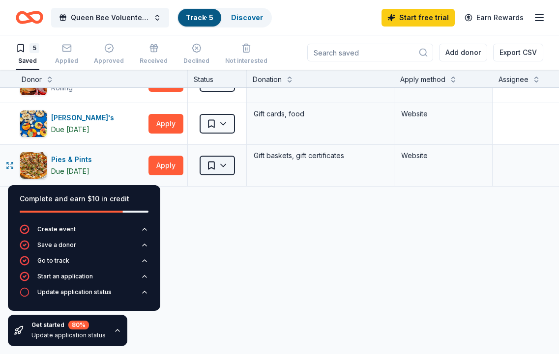
scroll to position [111, 0]
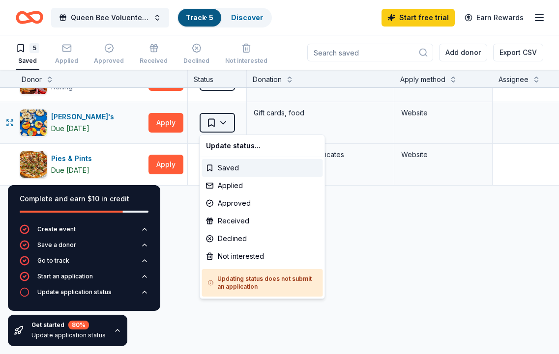
click at [219, 122] on html "Queen Bee Voluenteer Meeting Track · 5 Discover Start free trial Earn Rewards 5…" at bounding box center [279, 177] width 559 height 354
click at [226, 187] on div "Applied" at bounding box center [262, 186] width 121 height 18
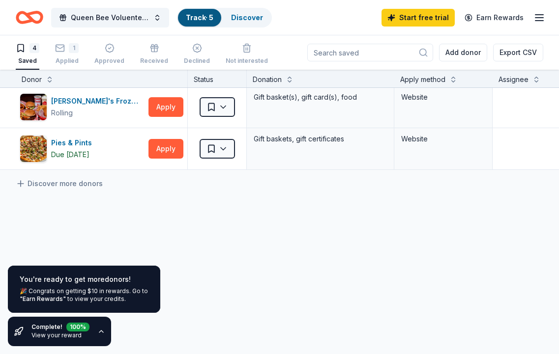
scroll to position [85, 0]
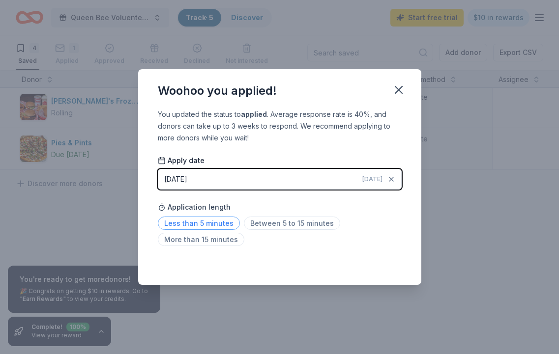
click at [211, 226] on span "Less than 5 minutes" at bounding box center [199, 223] width 82 height 13
click at [441, 180] on div "Woohoo you applied! You updated the status to applied . Average response rate i…" at bounding box center [279, 177] width 559 height 354
click at [394, 87] on icon "button" at bounding box center [399, 90] width 14 height 14
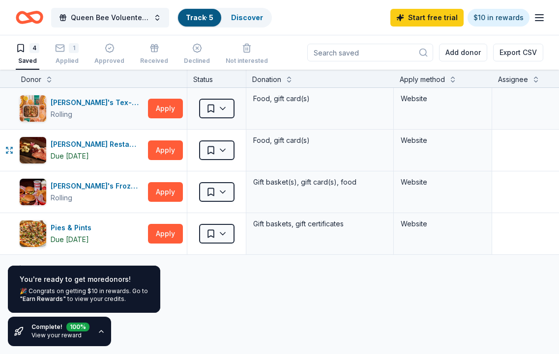
scroll to position [0, 0]
click at [63, 49] on icon "button" at bounding box center [60, 44] width 10 height 10
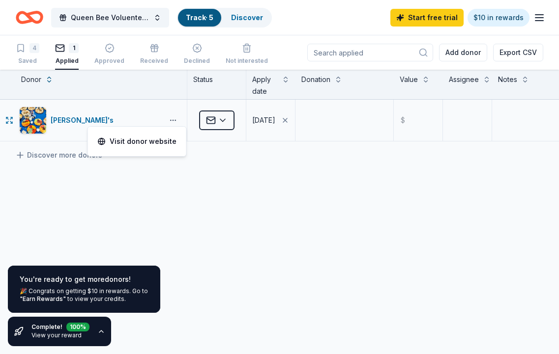
click at [171, 119] on button "button" at bounding box center [173, 120] width 20 height 8
click at [156, 145] on link "Visit donor website" at bounding box center [137, 142] width 79 height 12
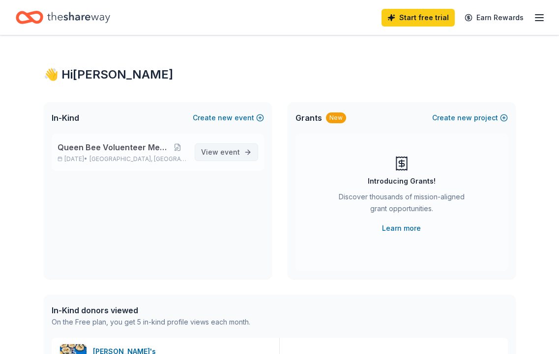
click at [233, 153] on span "event" at bounding box center [230, 152] width 20 height 8
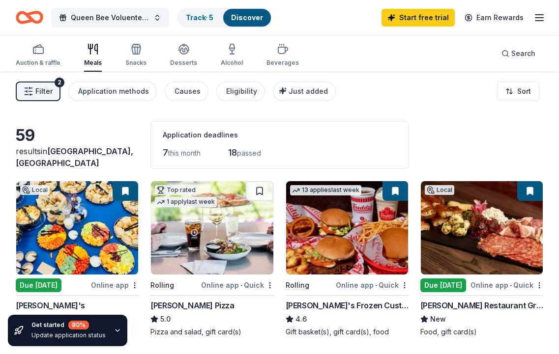
click at [538, 16] on icon "button" at bounding box center [539, 18] width 12 height 12
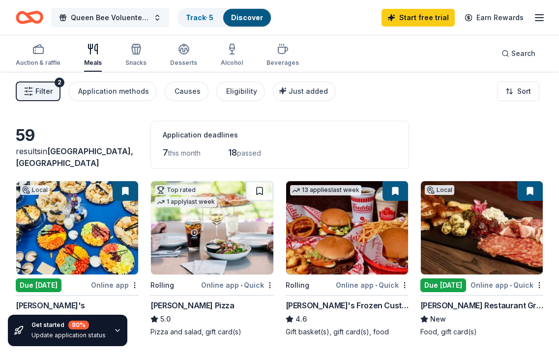
click at [143, 20] on span "Queen Bee Voluenteer Meeting" at bounding box center [110, 18] width 79 height 12
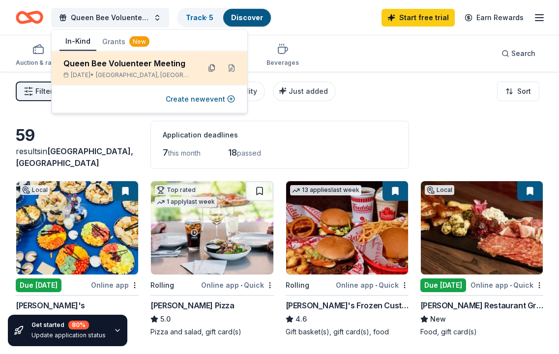
click at [211, 68] on button at bounding box center [212, 68] width 16 height 16
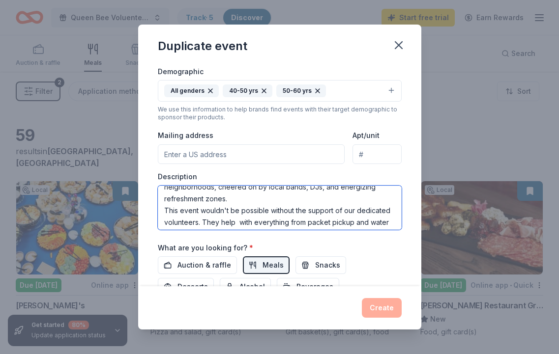
scroll to position [130, 0]
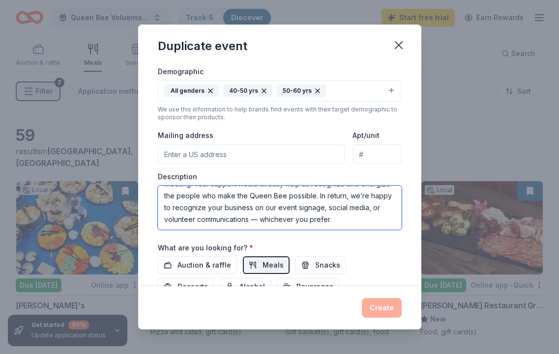
drag, startPoint x: 163, startPoint y: 193, endPoint x: 419, endPoint y: 251, distance: 262.9
click at [419, 251] on div "Event name * Queen Bee Voluenteer Meeting 29 /100 Event website https://flyingp…" at bounding box center [279, 175] width 283 height 222
click at [342, 209] on textarea "The Queen Bee Half Marathon and 4-Miler is a beloved Cincinnati event that cele…" at bounding box center [280, 208] width 244 height 44
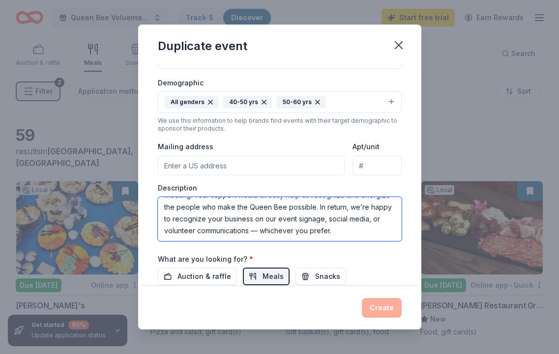
drag, startPoint x: 201, startPoint y: 216, endPoint x: 358, endPoint y: 245, distance: 159.4
click at [358, 245] on div "Event name * Queen Bee Voluenteer Meeting 29 /100 Event website https://flyingp…" at bounding box center [280, 132] width 244 height 456
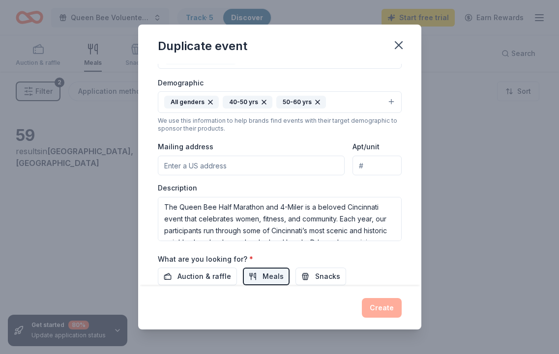
scroll to position [0, 0]
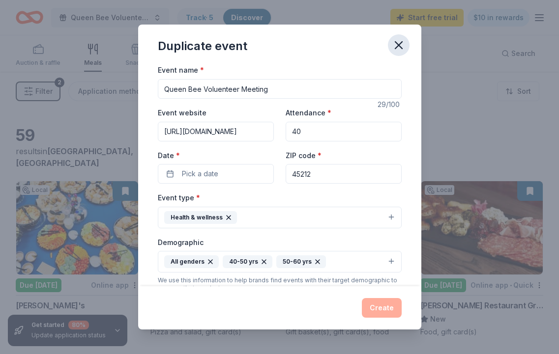
click at [397, 49] on icon "button" at bounding box center [399, 45] width 14 height 14
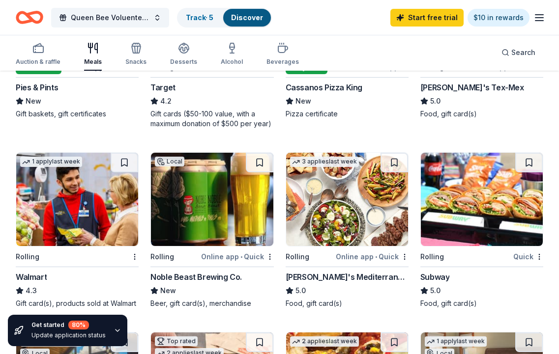
scroll to position [408, 0]
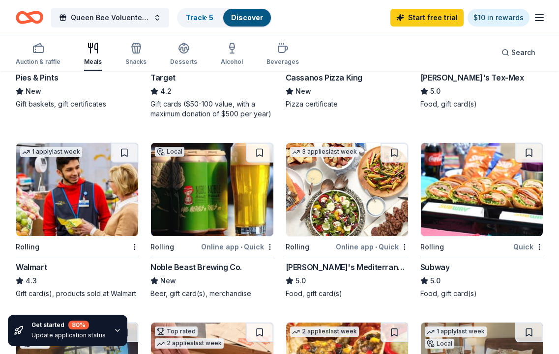
click at [349, 203] on img at bounding box center [347, 189] width 122 height 93
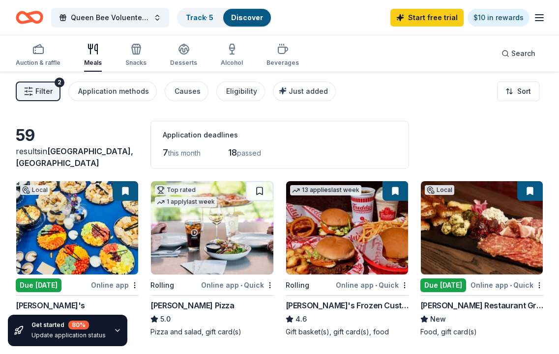
scroll to position [0, 0]
click at [140, 61] on div "Snacks" at bounding box center [135, 63] width 21 height 8
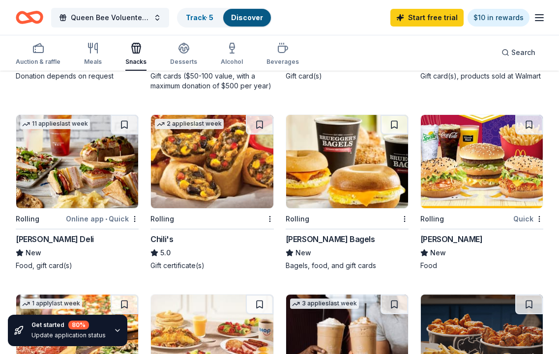
scroll to position [445, 0]
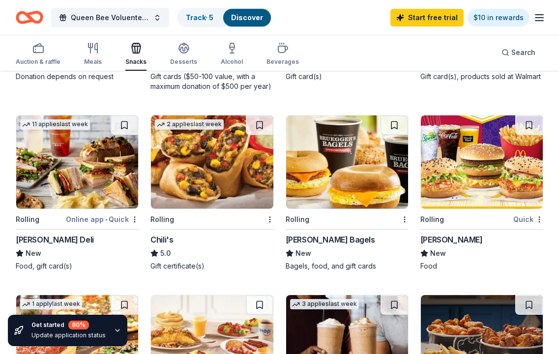
click at [320, 159] on img at bounding box center [347, 161] width 122 height 93
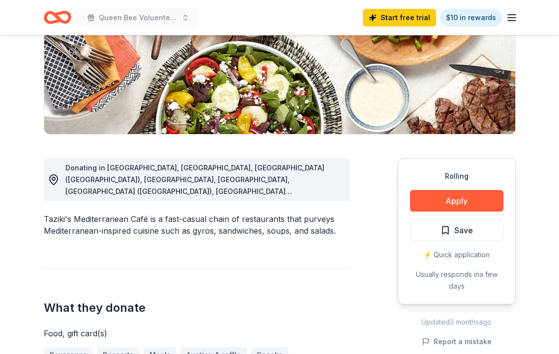
scroll to position [197, 0]
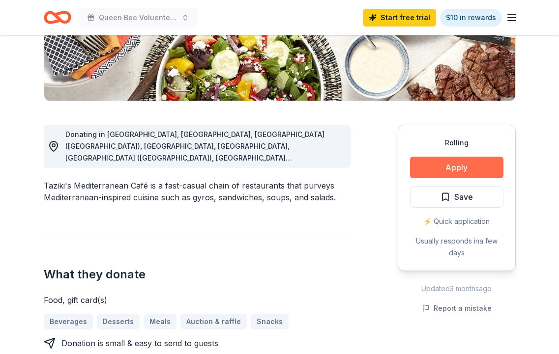
click at [451, 170] on button "Apply" at bounding box center [456, 168] width 93 height 22
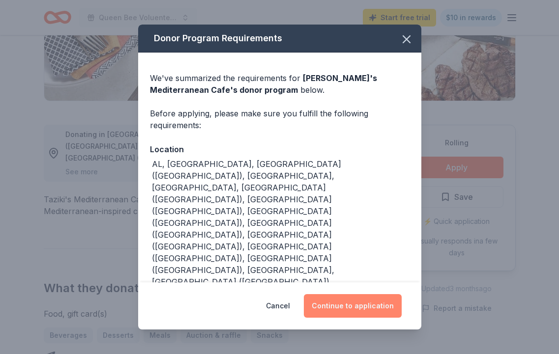
click at [346, 297] on button "Continue to application" at bounding box center [353, 306] width 98 height 24
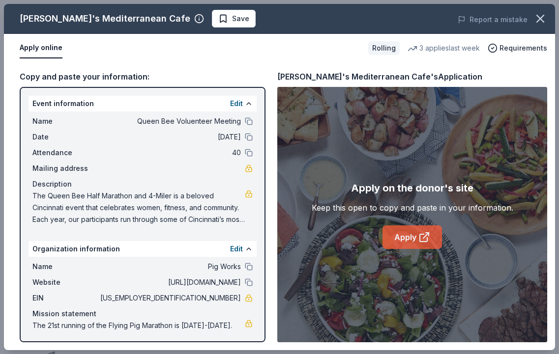
click at [416, 235] on link "Apply" at bounding box center [411, 237] width 59 height 24
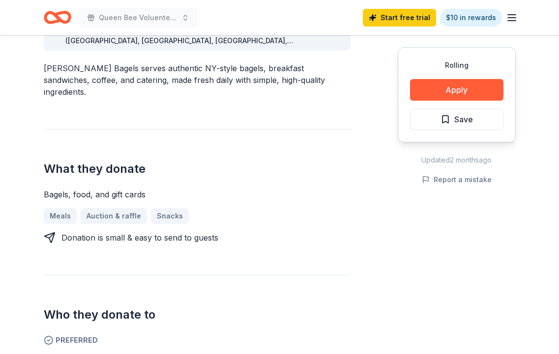
scroll to position [316, 0]
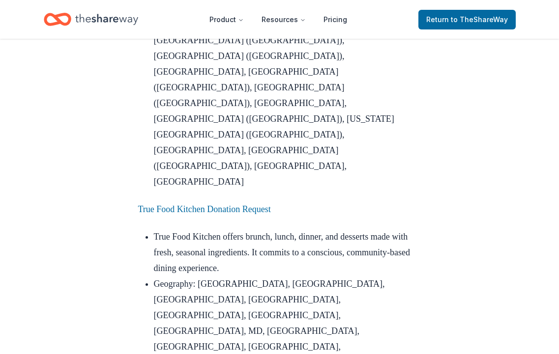
scroll to position [1634, 0]
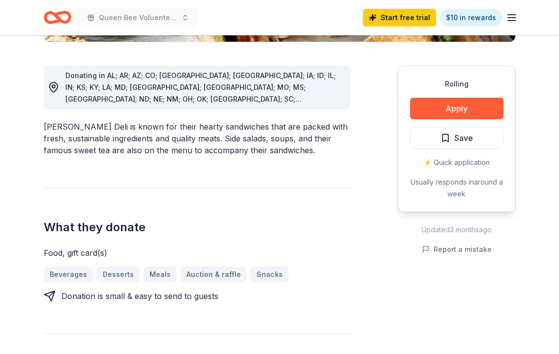
scroll to position [260, 0]
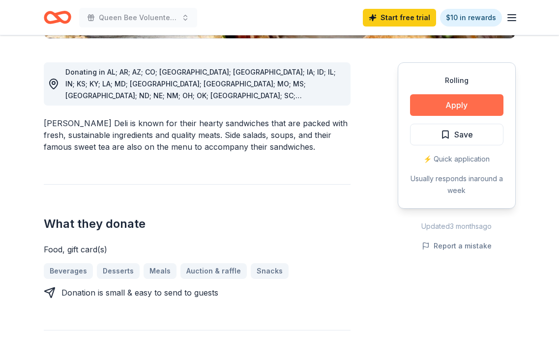
click at [454, 105] on button "Apply" at bounding box center [456, 105] width 93 height 22
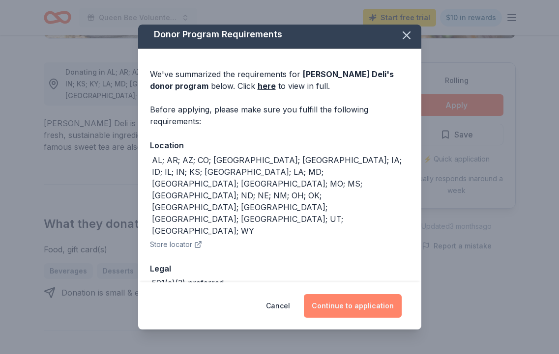
scroll to position [3, 0]
click at [353, 310] on button "Continue to application" at bounding box center [353, 306] width 98 height 24
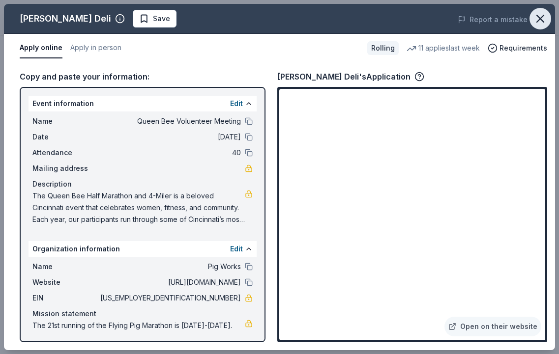
click at [544, 15] on icon "button" at bounding box center [540, 19] width 14 height 14
